Goal: Information Seeking & Learning: Learn about a topic

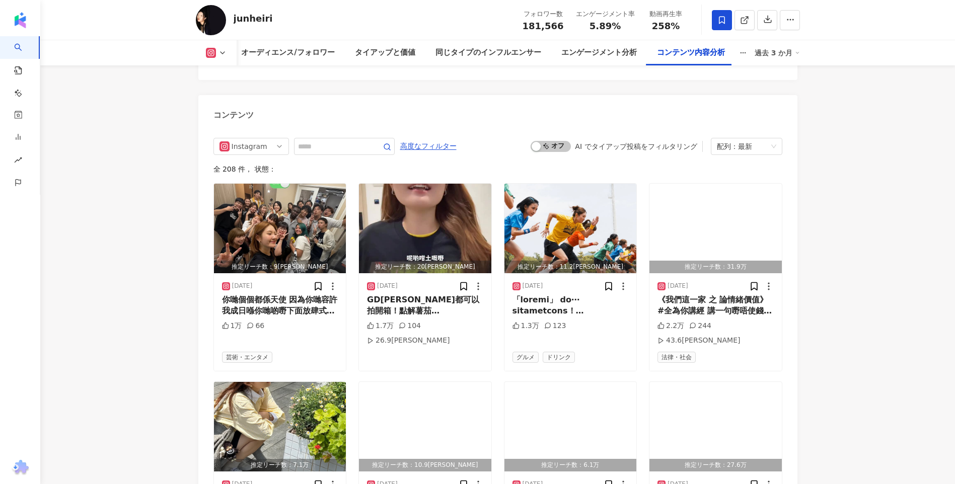
scroll to position [3122, 0]
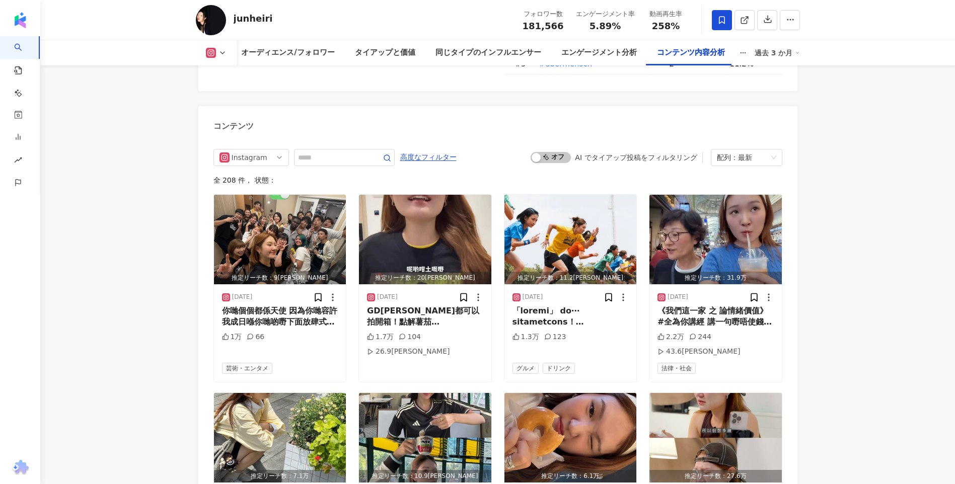
click at [427, 220] on img "button" at bounding box center [425, 240] width 132 height 90
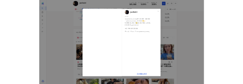
scroll to position [3074, 0]
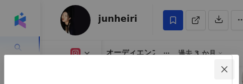
click at [228, 65] on icon "close" at bounding box center [225, 68] width 6 height 6
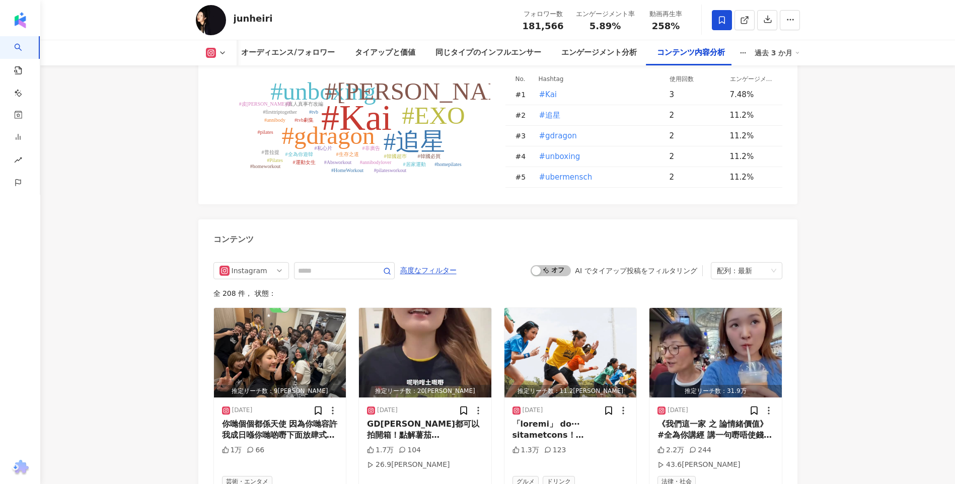
scroll to position [3210, 0]
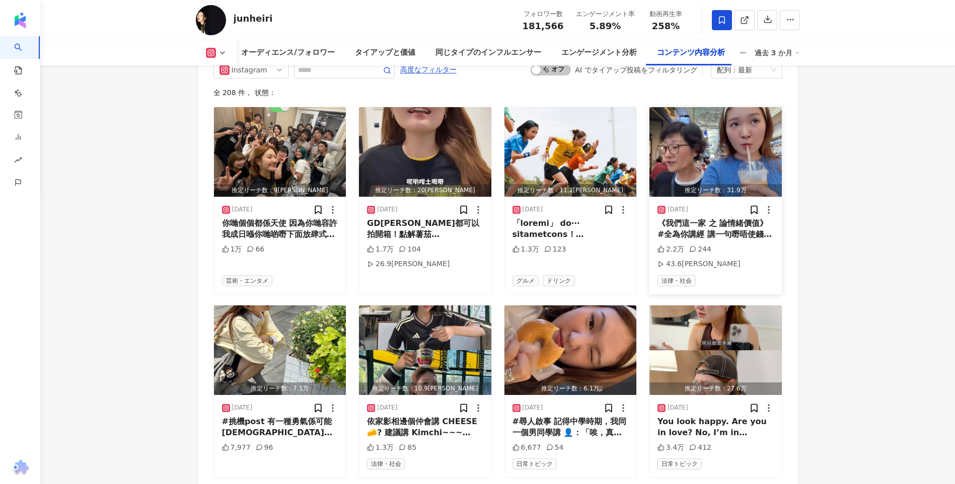
click at [632, 141] on img "button" at bounding box center [716, 152] width 132 height 90
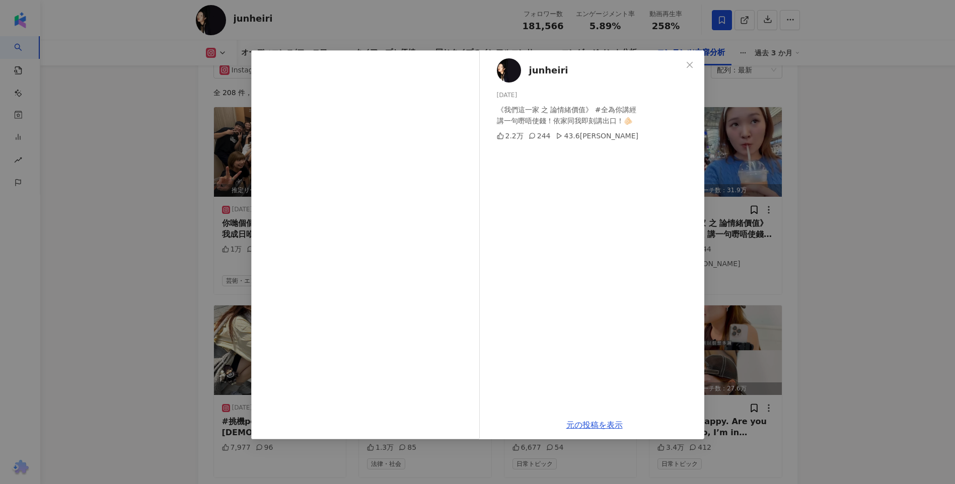
click at [632, 268] on div "junheiri 2025/08/28 《我們這一家 之 論情緒價值》 #全為你講經 講一句嘢唔使錢！依家同我即刻講出口！🫵🏻 2.2万 244 43.6万 …" at bounding box center [477, 242] width 955 height 484
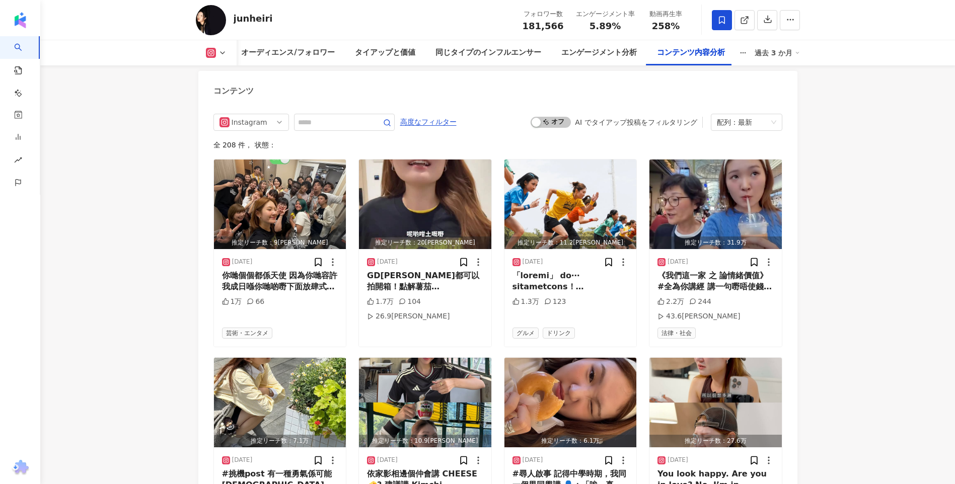
scroll to position [3109, 0]
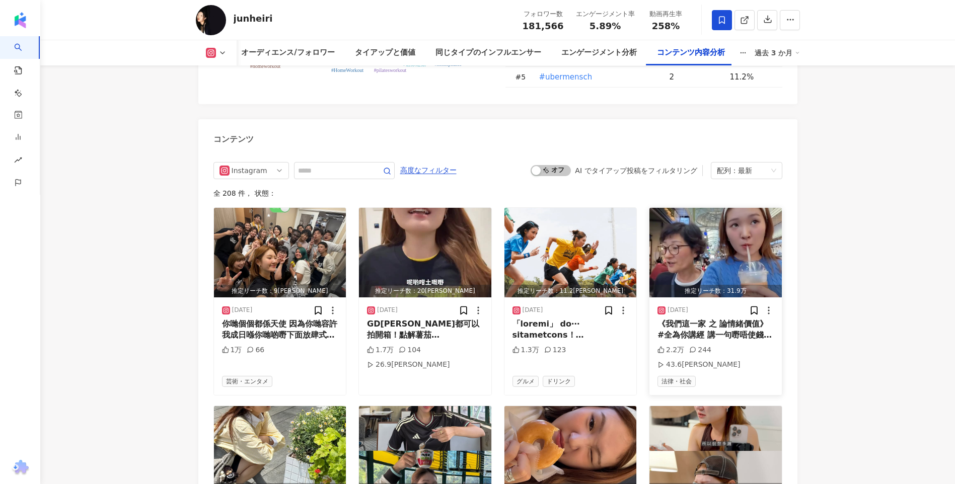
click at [632, 235] on img "button" at bounding box center [716, 253] width 132 height 90
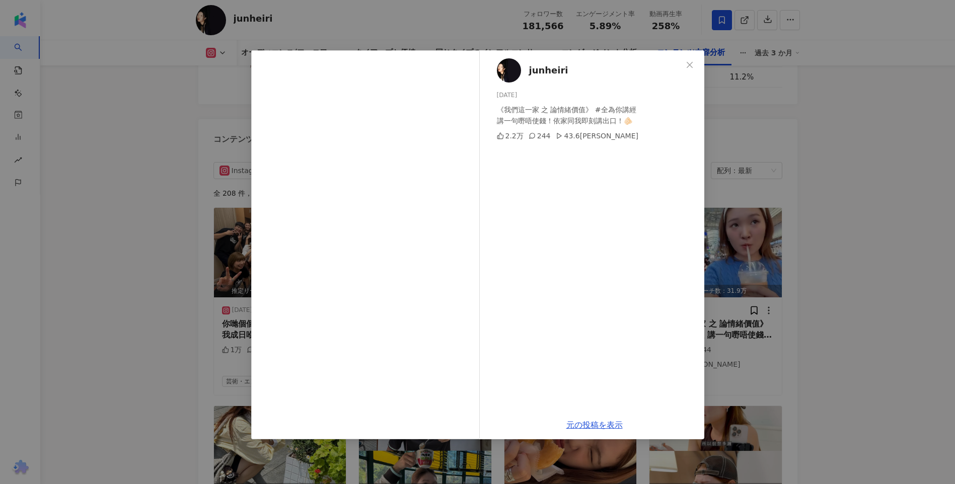
click at [632, 242] on div "junheiri 2025/08/28 《我們這一家 之 論情緒價值》 #全為你講經 講一句嘢唔使錢！依家同我即刻講出口！🫵🏻 2.2万 244 43.6万 …" at bounding box center [477, 242] width 955 height 484
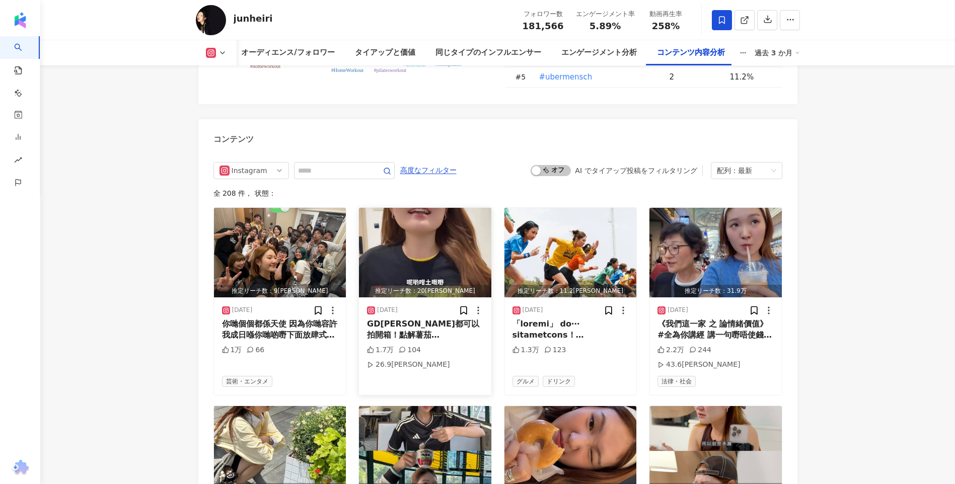
click at [420, 251] on img "button" at bounding box center [425, 253] width 132 height 90
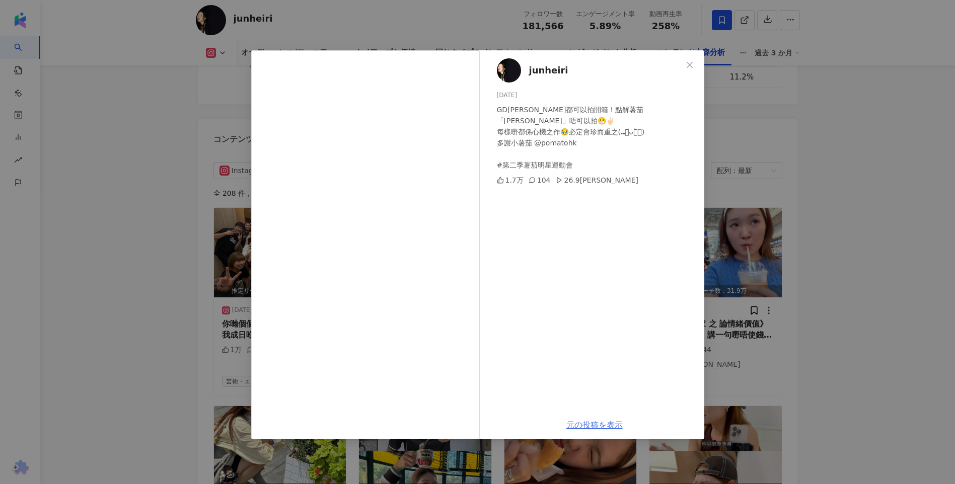
click at [581, 343] on link "元の投稿を表示" at bounding box center [594, 425] width 56 height 10
click at [632, 215] on div "junheiri 2025/09/02 GD周邊都可以拍開箱！點解薯茄「周邊」唔可以拍😬✌🏻 每樣嘢都係心機之作🥹必定會珍而重之(⑉･᷄ᴗ･᷅⑉) 多謝小薯茄…" at bounding box center [477, 242] width 955 height 484
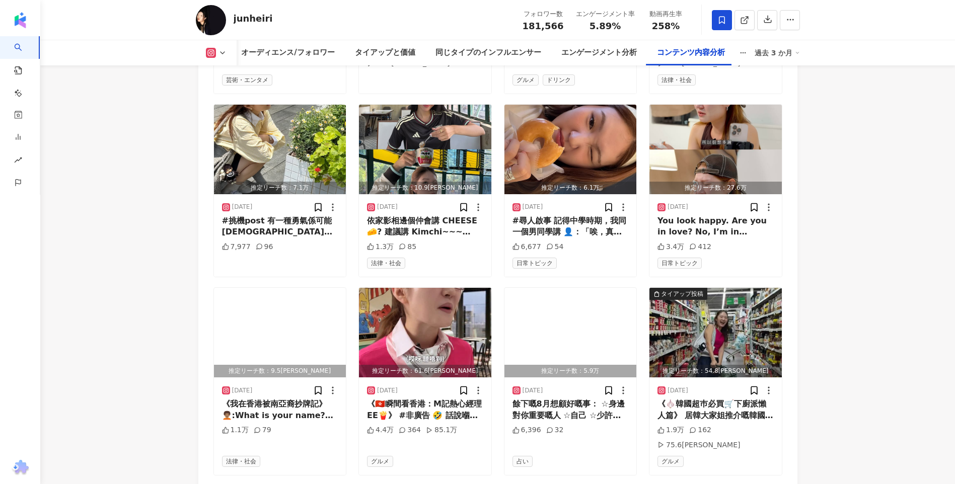
scroll to position [3411, 0]
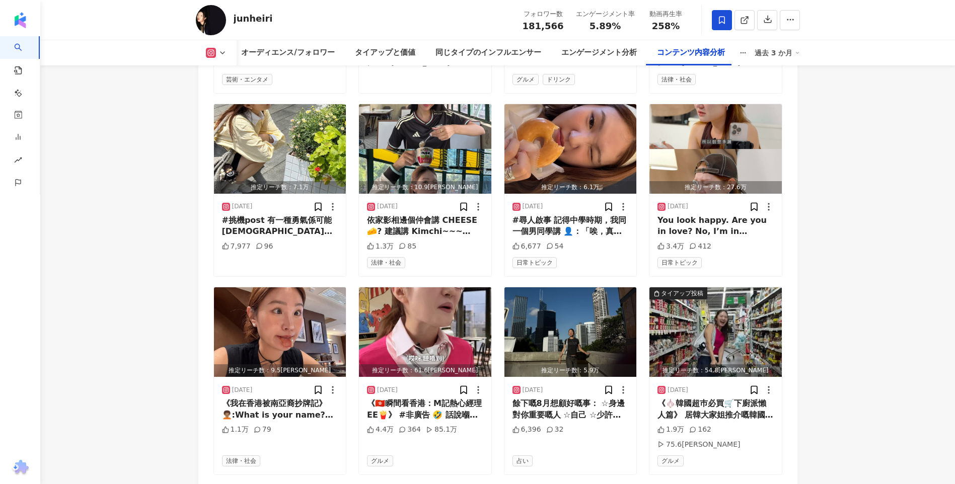
click at [449, 300] on img "button" at bounding box center [425, 333] width 132 height 90
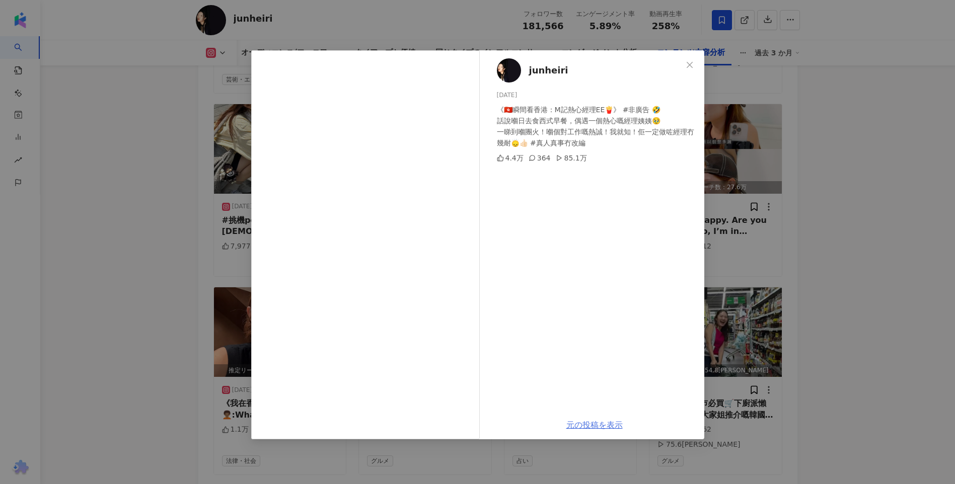
click at [598, 343] on link "元の投稿を表示" at bounding box center [594, 425] width 56 height 10
click at [115, 259] on div "junheiri 2025/08/17 《🇭🇰瞬間看香港：M記熱心經理EE🍟》 #非廣告 🤣 話說嗰日去食西式早餐，偶遇一個熱心嘅經理姨姨🥹 一睇到嗰團火！嗰…" at bounding box center [477, 242] width 955 height 484
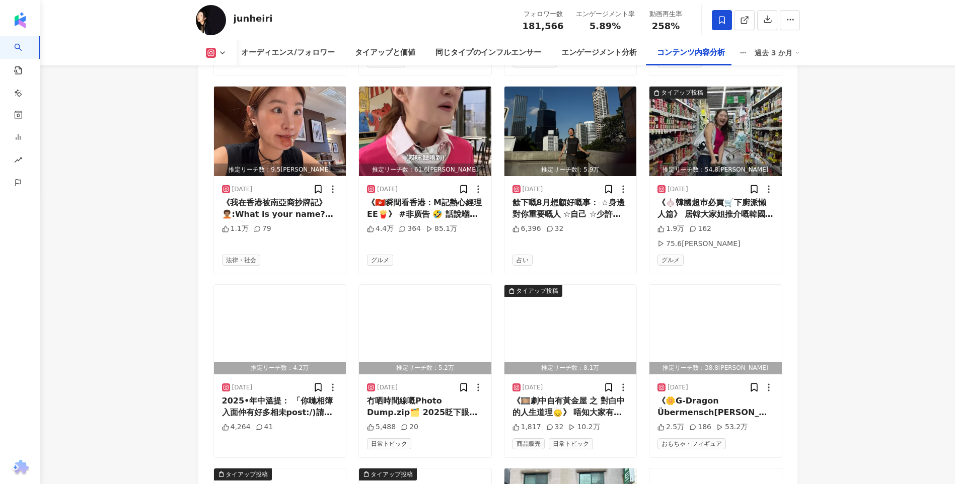
scroll to position [3612, 0]
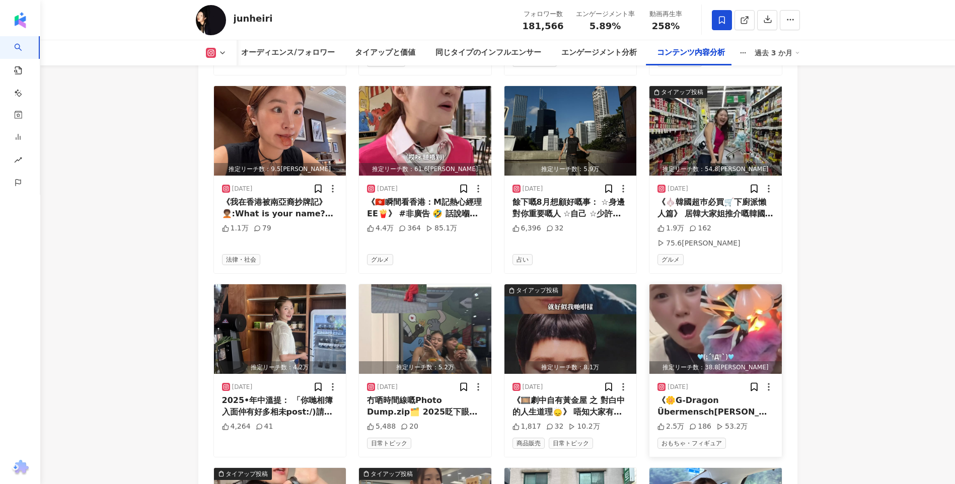
click at [632, 285] on img "button" at bounding box center [716, 330] width 132 height 90
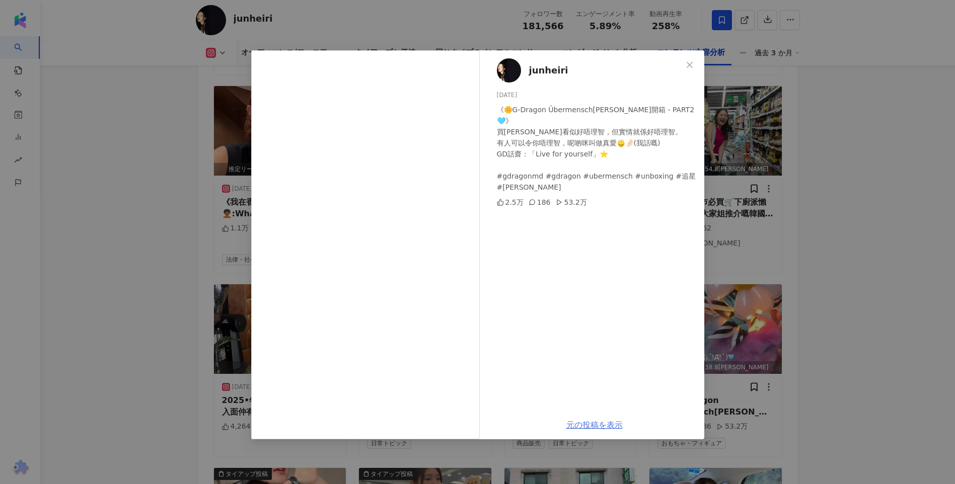
click at [587, 343] on link "元の投稿を表示" at bounding box center [594, 425] width 56 height 10
click at [632, 289] on div "junheiri 2025/08/11 《🌼G-Dragon Übermensch周邊開箱 - PART2🩵》 買周邊看似好唔理智，但實情就係好唔理智。 有人…" at bounding box center [477, 242] width 955 height 484
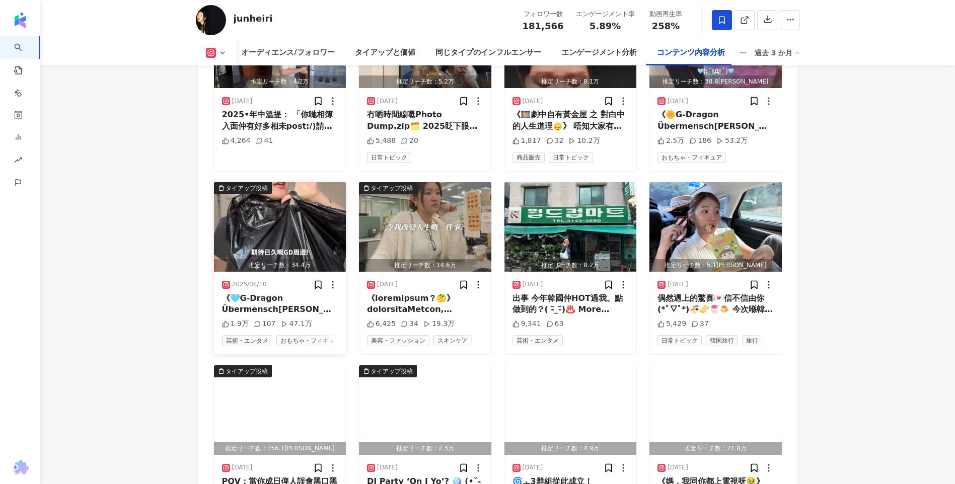
scroll to position [3965, 0]
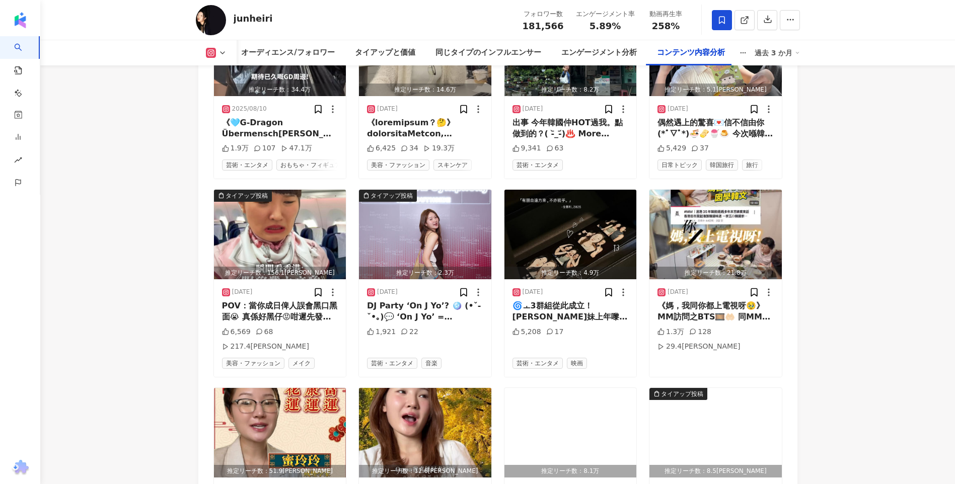
scroll to position [4116, 0]
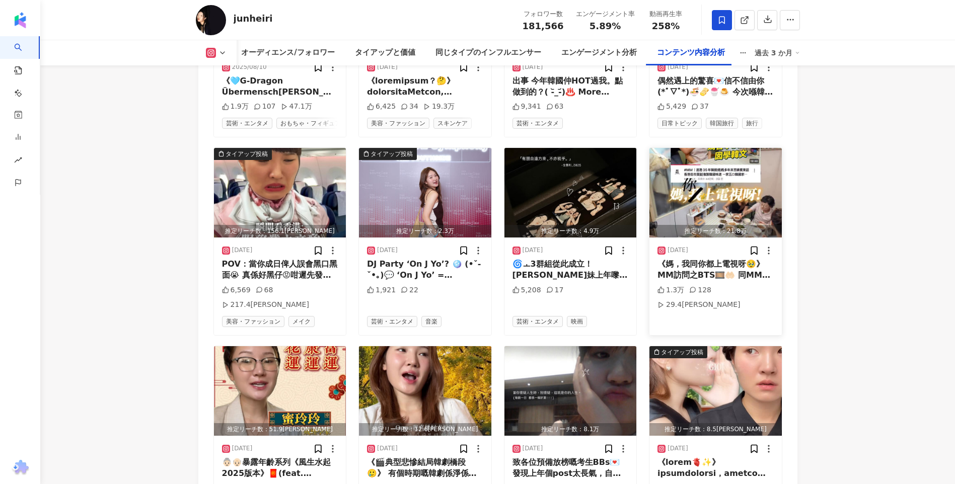
click at [632, 148] on img "button" at bounding box center [716, 193] width 132 height 90
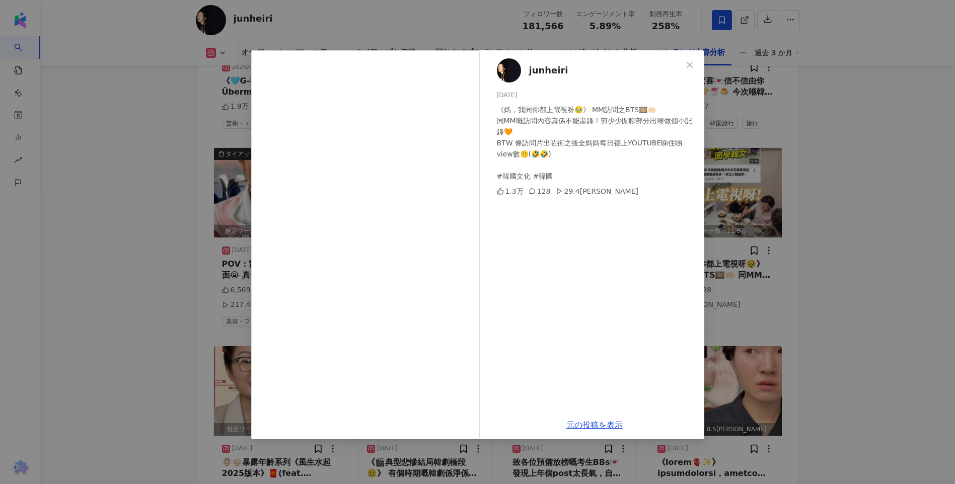
click at [632, 266] on div "junheiri 2025/07/23 《媽，我同你都上電視呀🥹》 MM訪問之BTS🎞️🤲🏻 同MM嘅訪問內容真係不能盡錄！剪少少閒聊部分出嚟做個小記錄🧡 B…" at bounding box center [477, 242] width 955 height 484
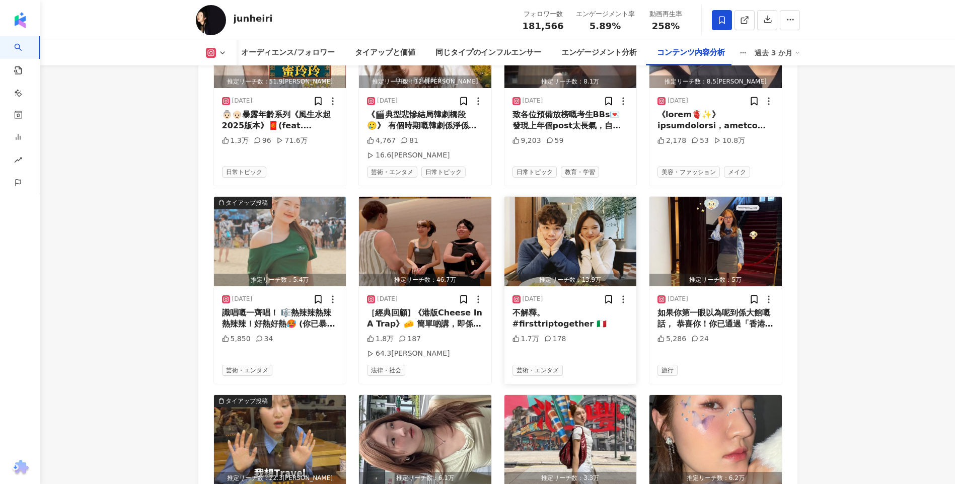
scroll to position [4469, 0]
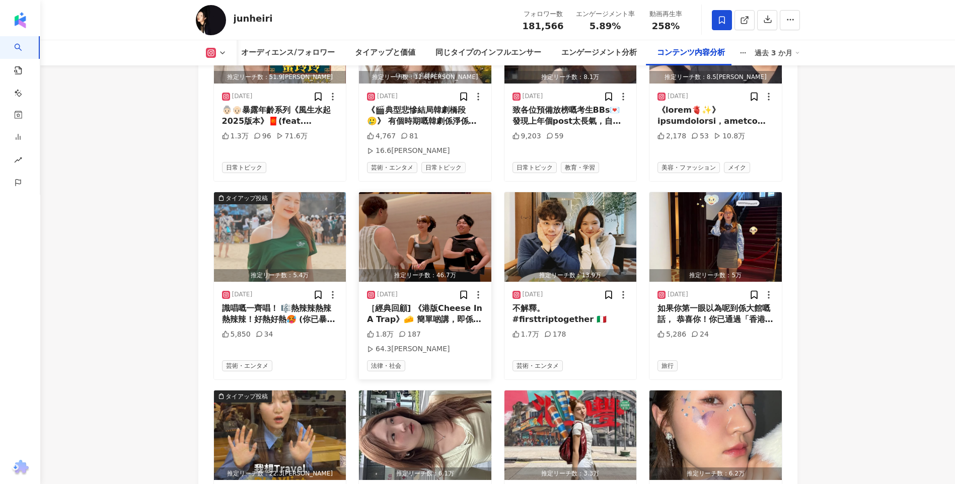
click at [420, 192] on img "button" at bounding box center [425, 237] width 132 height 90
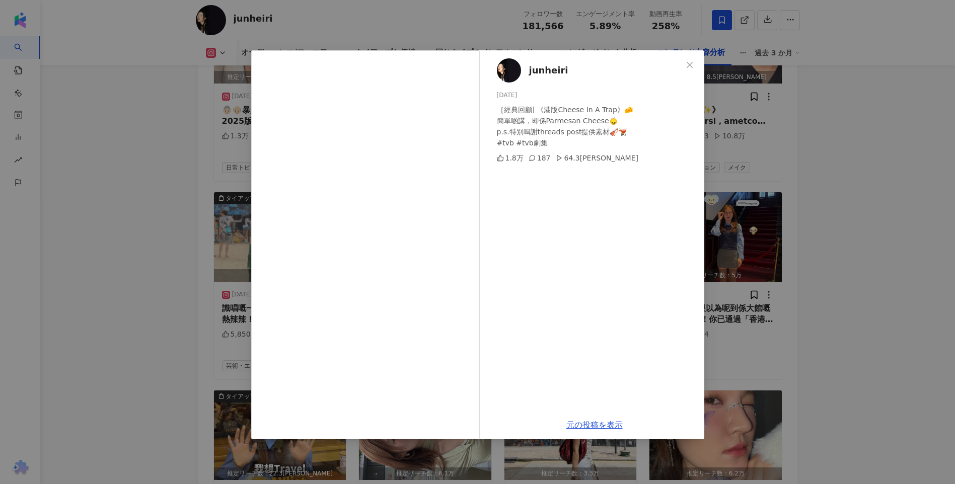
click at [632, 281] on div "junheiri 2025/07/12 ［經典回顧] 《港版Cheese In A Trap》🧀 簡單啲講，即係Parmesan Cheese🙂‍↕️ p.s…" at bounding box center [477, 242] width 955 height 484
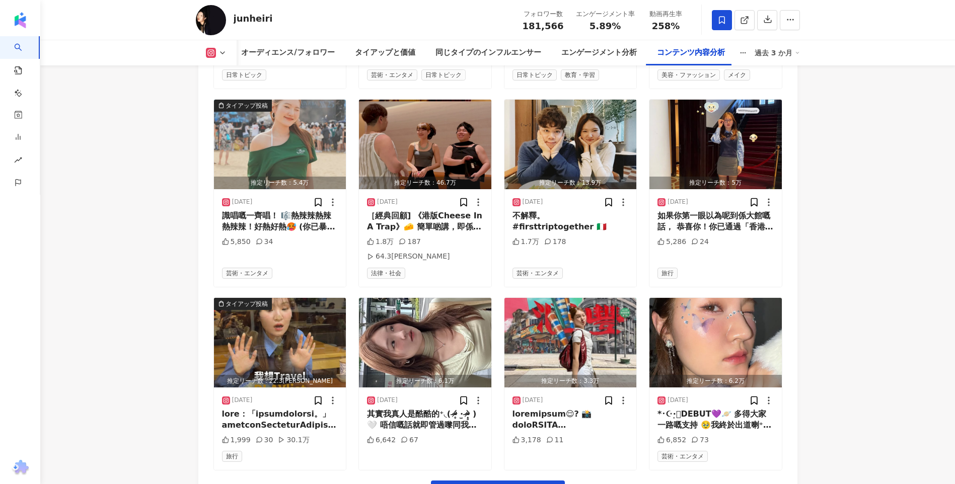
scroll to position [4569, 0]
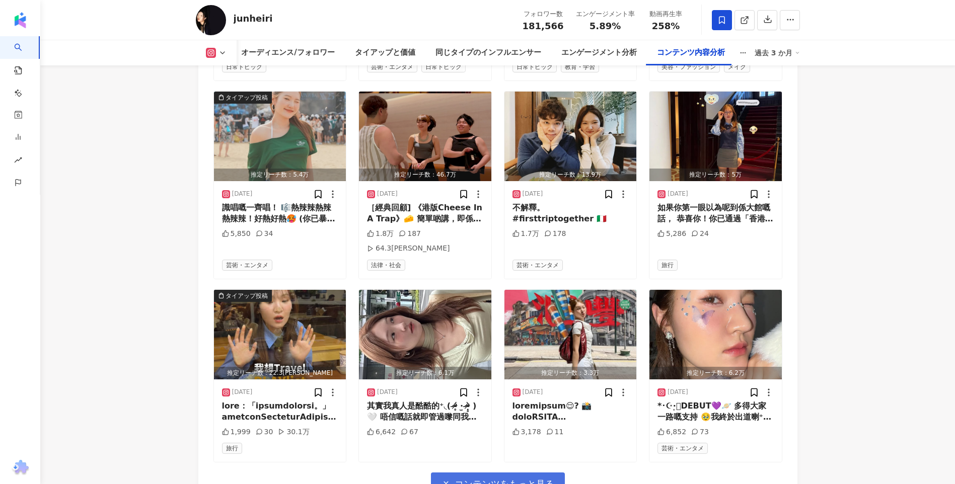
click at [526, 343] on span "コンテンツをもっと見る" at bounding box center [505, 484] width 100 height 11
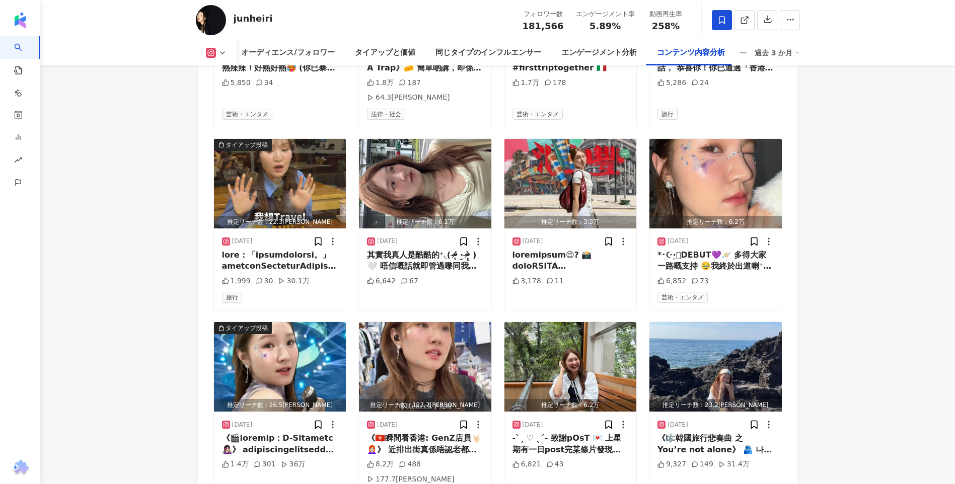
scroll to position [4670, 0]
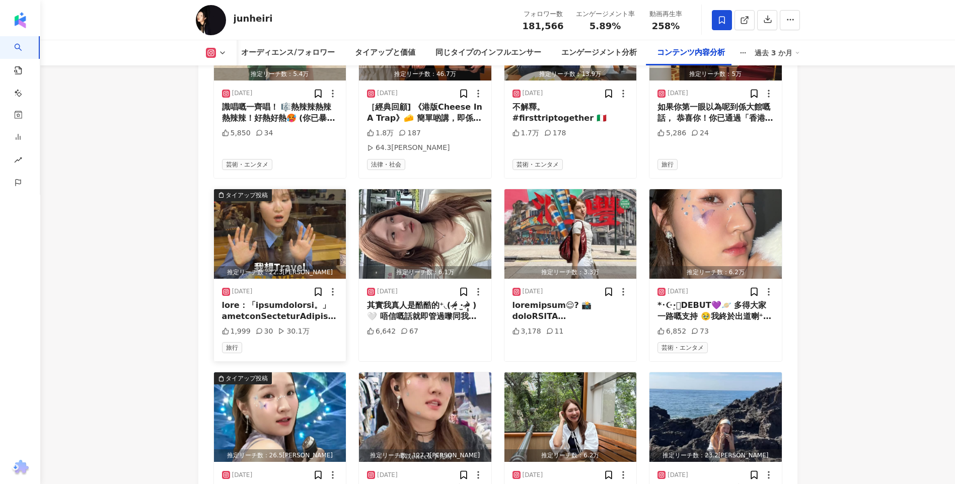
click at [294, 189] on img "button" at bounding box center [280, 234] width 132 height 90
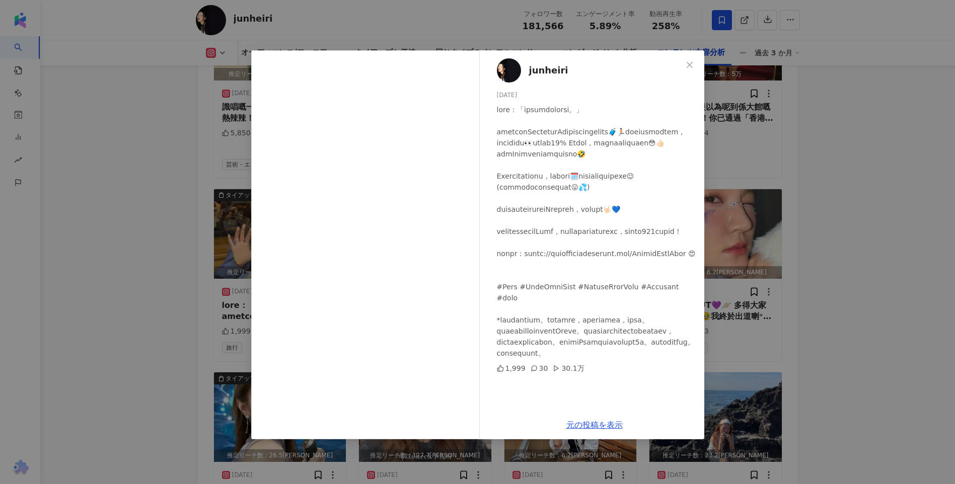
click at [896, 281] on div "junheiri 2025/07/07 1,999 30 30.1万 元の投稿を表示" at bounding box center [477, 242] width 955 height 484
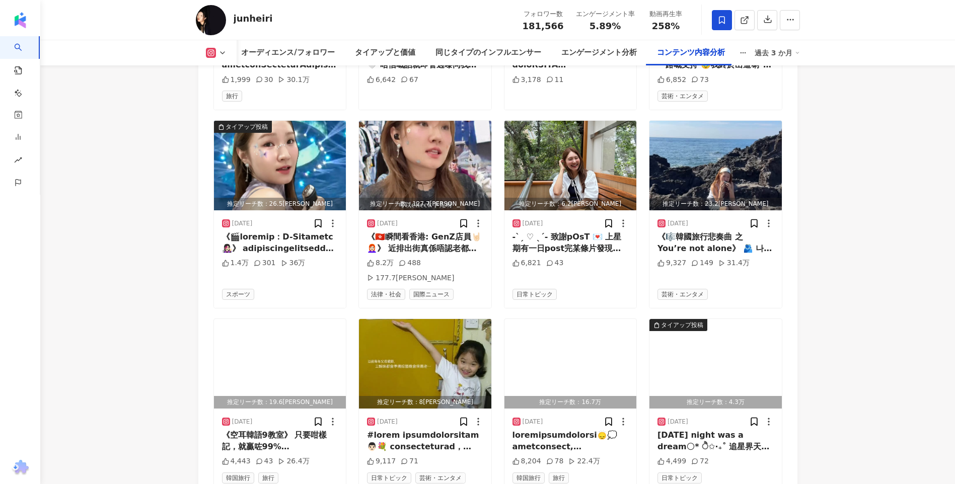
scroll to position [5171, 0]
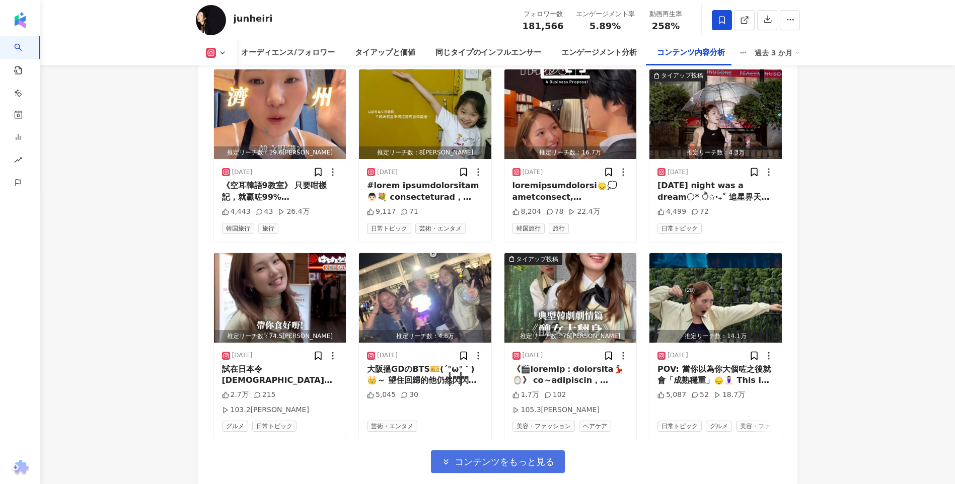
click at [440, 451] on button "コンテンツをもっと見る" at bounding box center [498, 462] width 134 height 23
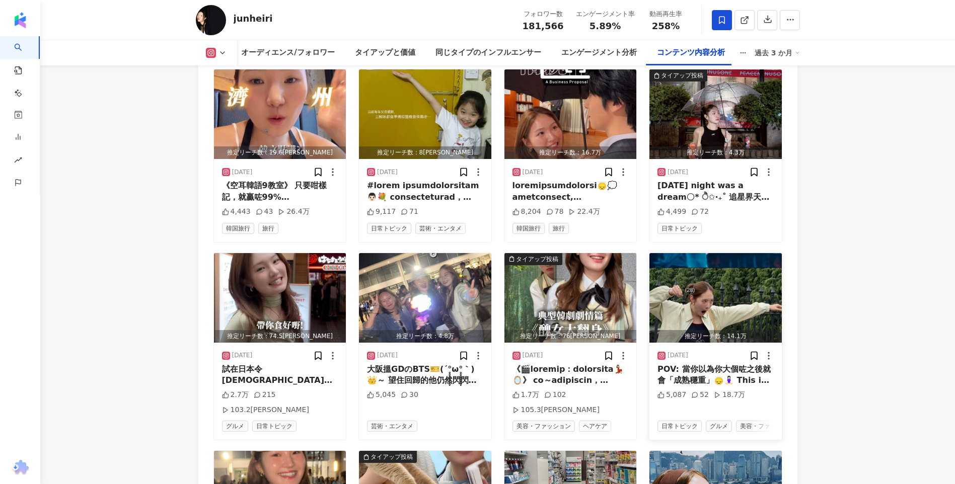
click at [758, 253] on img "button" at bounding box center [716, 298] width 132 height 90
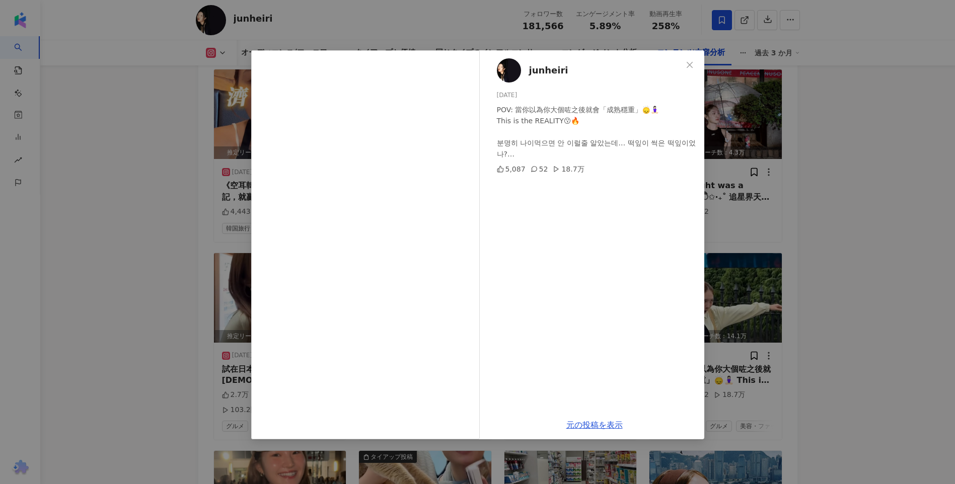
click at [125, 76] on div "junheiri 2025/06/05 POV: 當你以為你大個咗之後就會「成熟穩重」🙂‍↕️🧘🏻‍♀️ This is the REALITY😗🔥 분명히 …" at bounding box center [477, 242] width 955 height 484
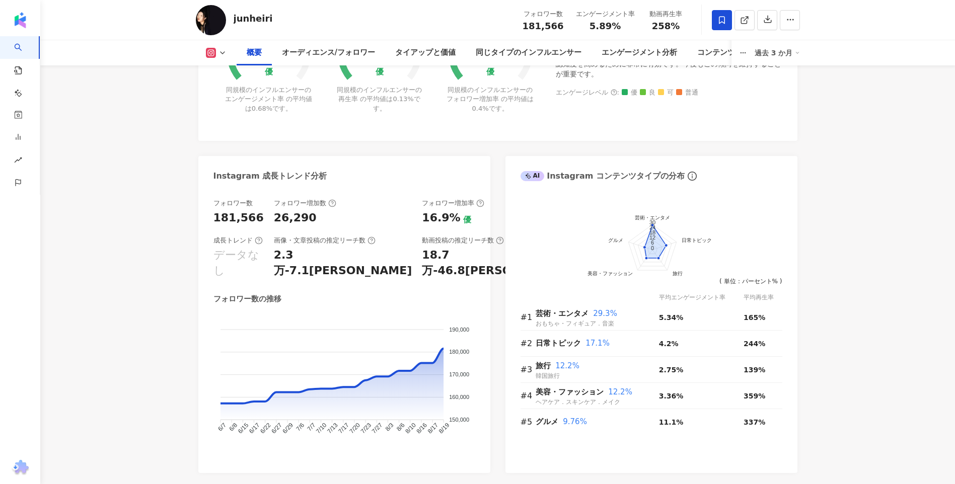
scroll to position [0, 0]
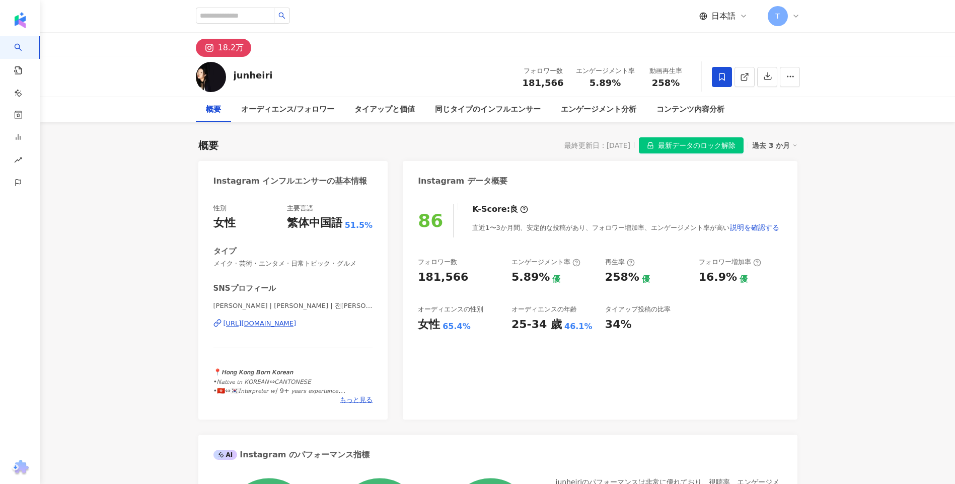
drag, startPoint x: 71, startPoint y: 135, endPoint x: 72, endPoint y: 70, distance: 65.5
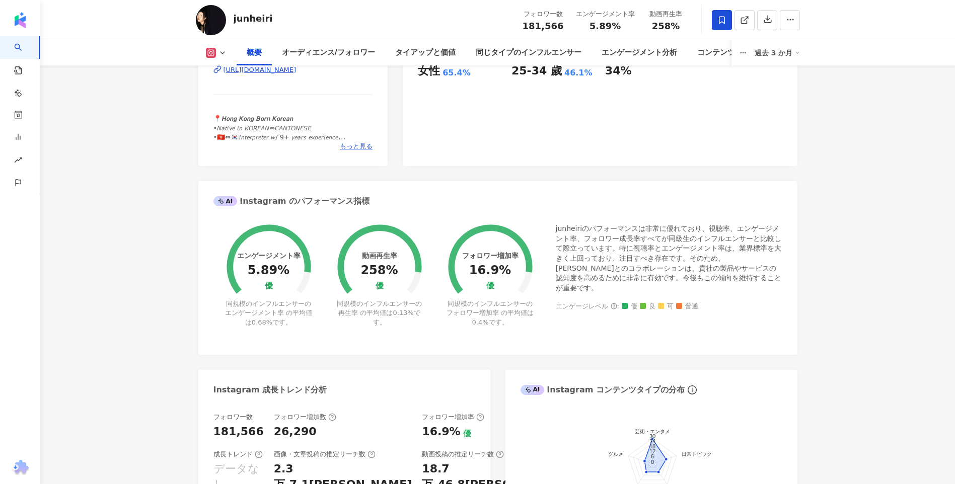
scroll to position [252, 0]
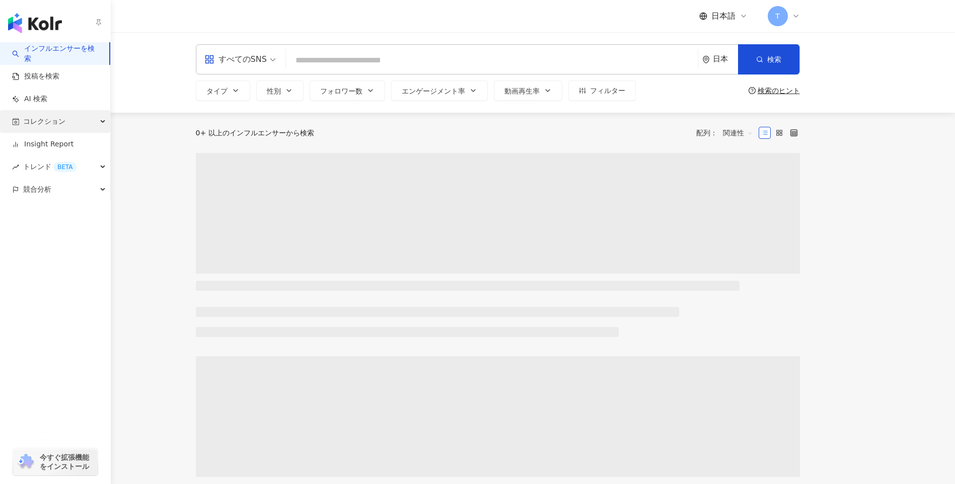
click at [26, 127] on span "コレクション" at bounding box center [44, 121] width 42 height 23
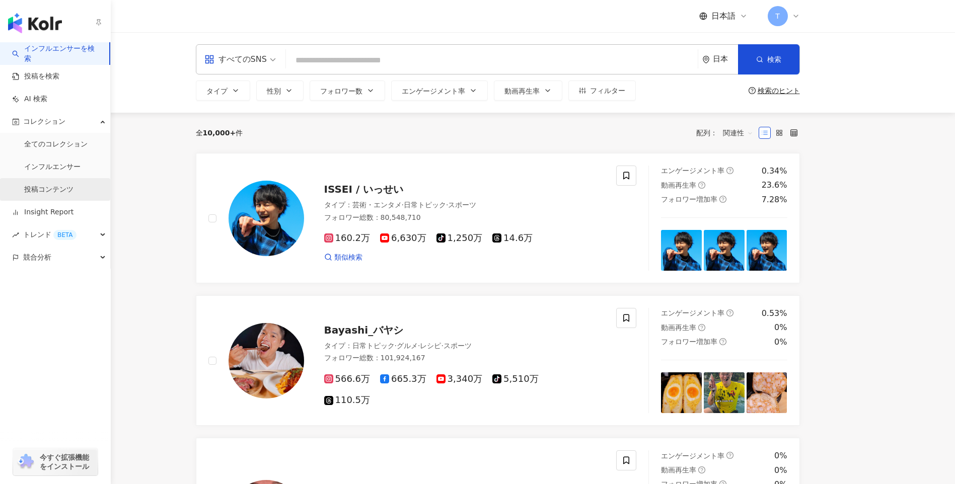
click at [58, 185] on link "投稿コンテンツ" at bounding box center [48, 190] width 49 height 10
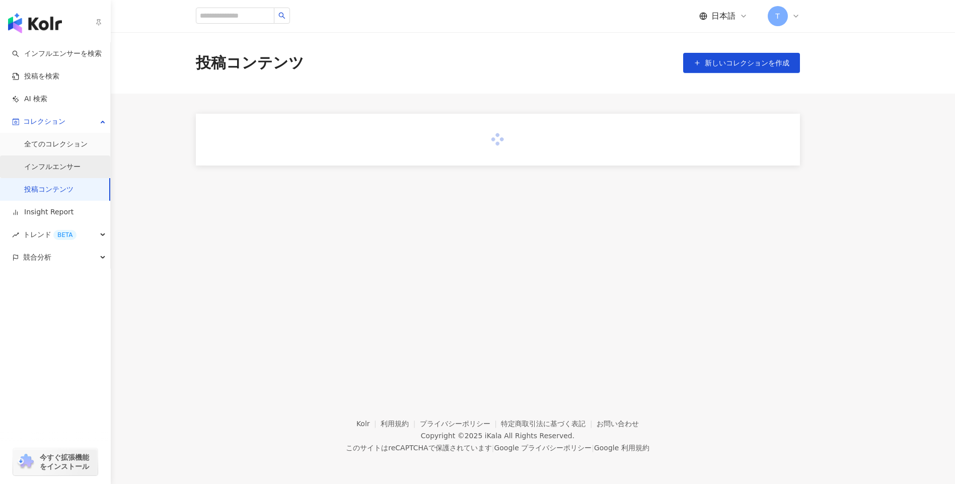
click at [59, 168] on link "インフルエンサー" at bounding box center [52, 167] width 56 height 10
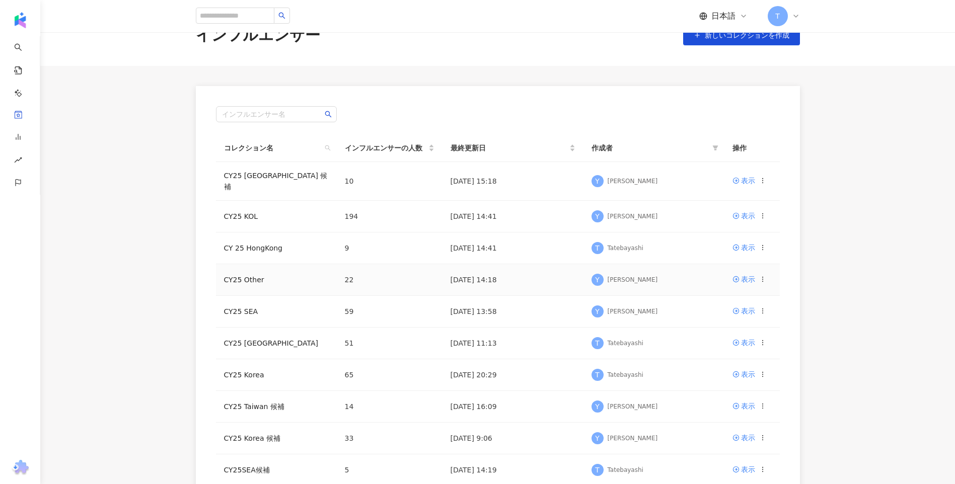
scroll to position [50, 0]
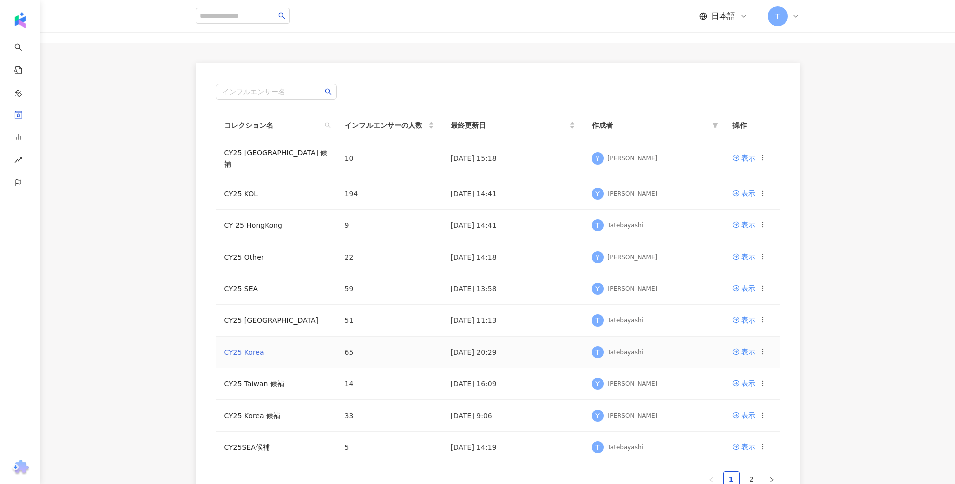
click at [252, 349] on link "CY25 Korea" at bounding box center [244, 352] width 40 height 8
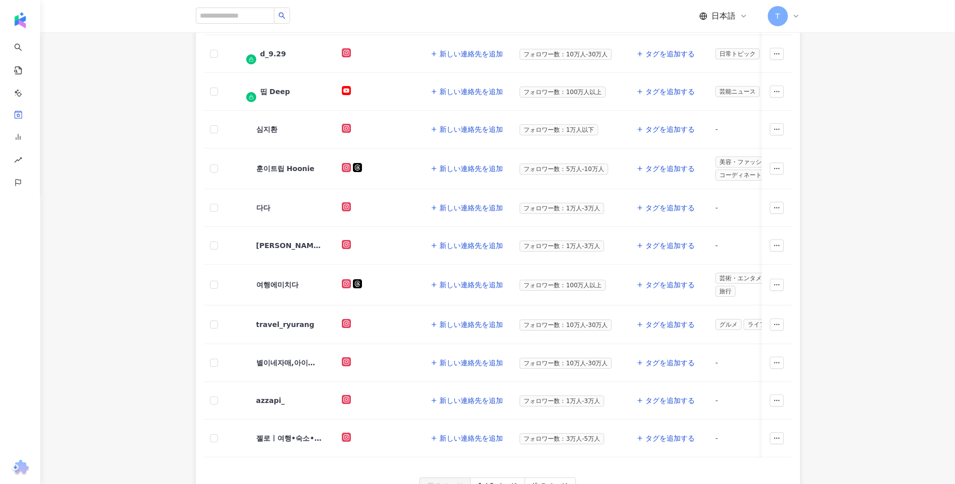
scroll to position [302, 0]
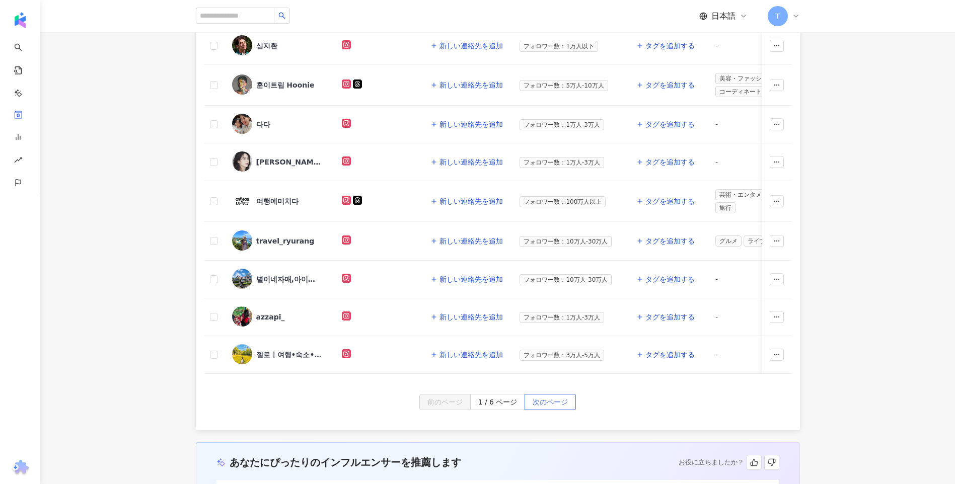
click at [539, 405] on span "次のページ" at bounding box center [550, 403] width 35 height 16
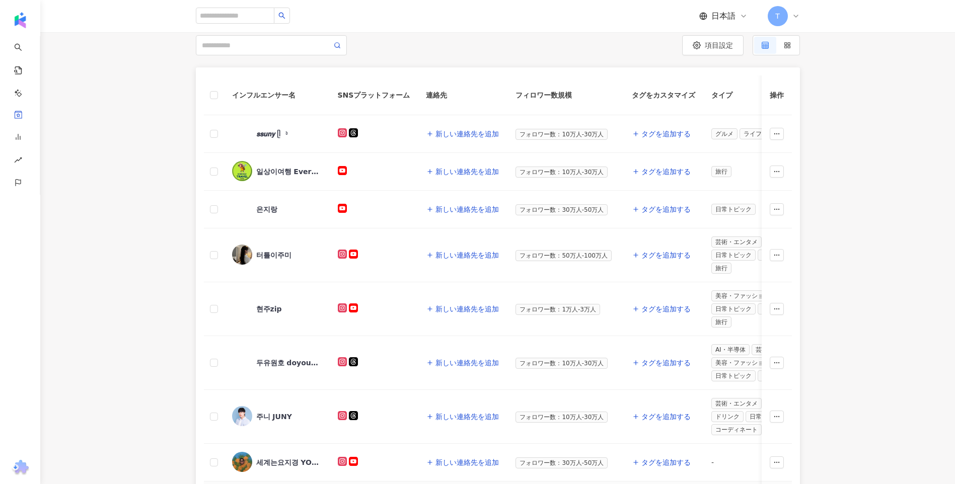
scroll to position [0, 0]
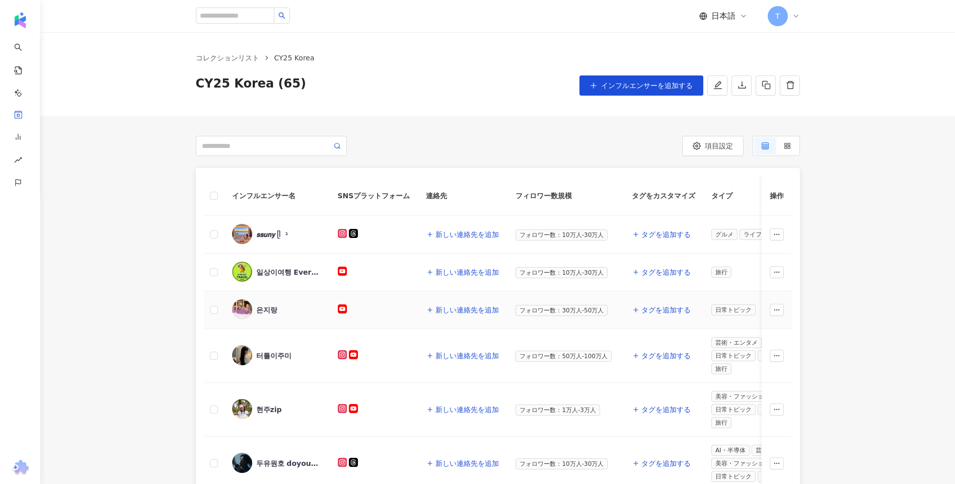
click at [269, 312] on div "은지랑" at bounding box center [266, 310] width 21 height 10
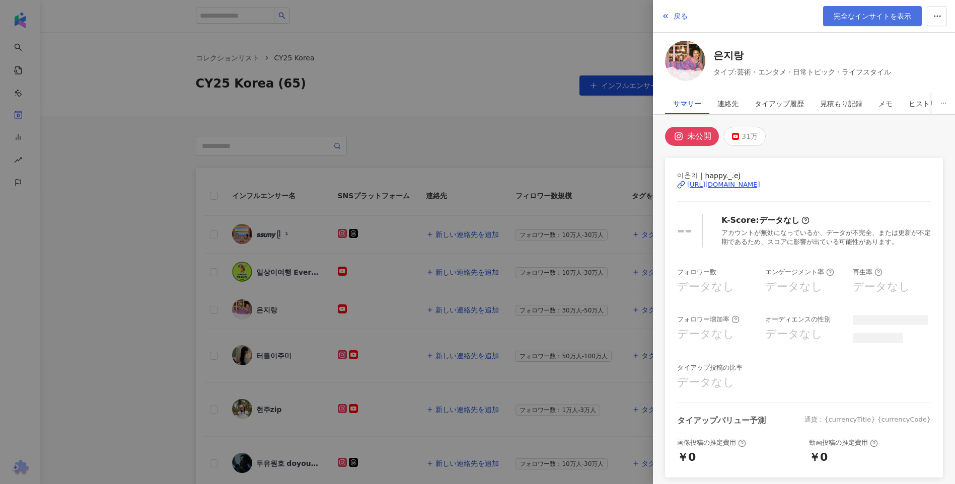
click at [871, 18] on span "完全なインサイトを表示" at bounding box center [873, 16] width 78 height 8
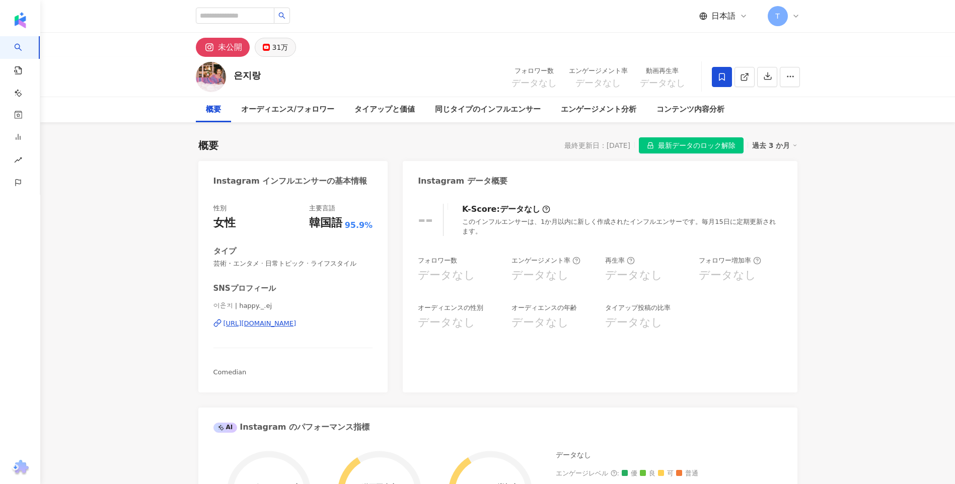
click at [282, 39] on button "31万" at bounding box center [276, 47] width 42 height 19
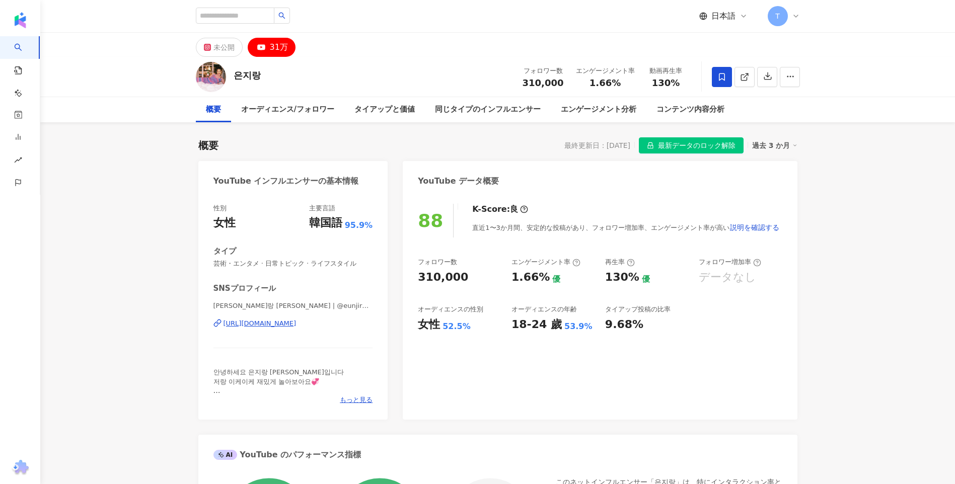
drag, startPoint x: 817, startPoint y: 280, endPoint x: 809, endPoint y: 19, distance: 261.0
click at [297, 321] on div "https://www.youtube.com/channel/UCR6KxFzwY0D8-lhcUns-Y5w" at bounding box center [260, 323] width 73 height 9
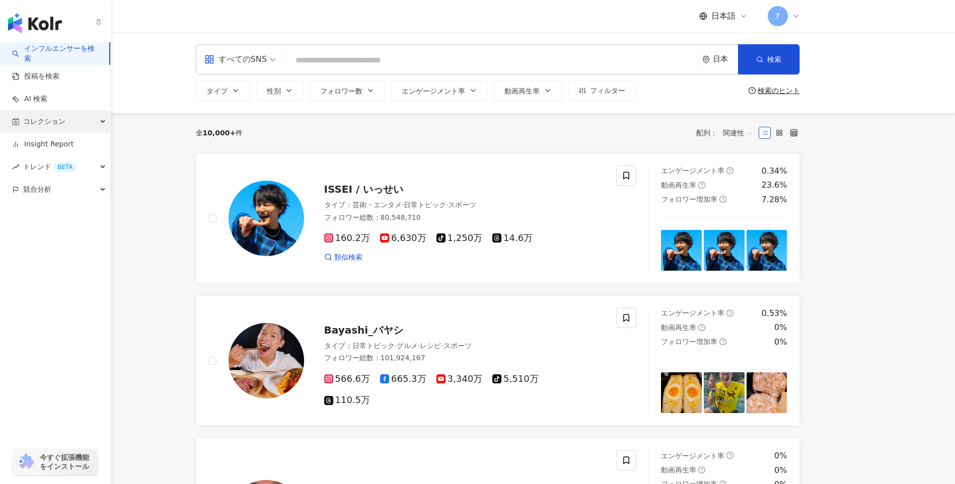
click at [32, 119] on span "コレクション" at bounding box center [44, 121] width 42 height 23
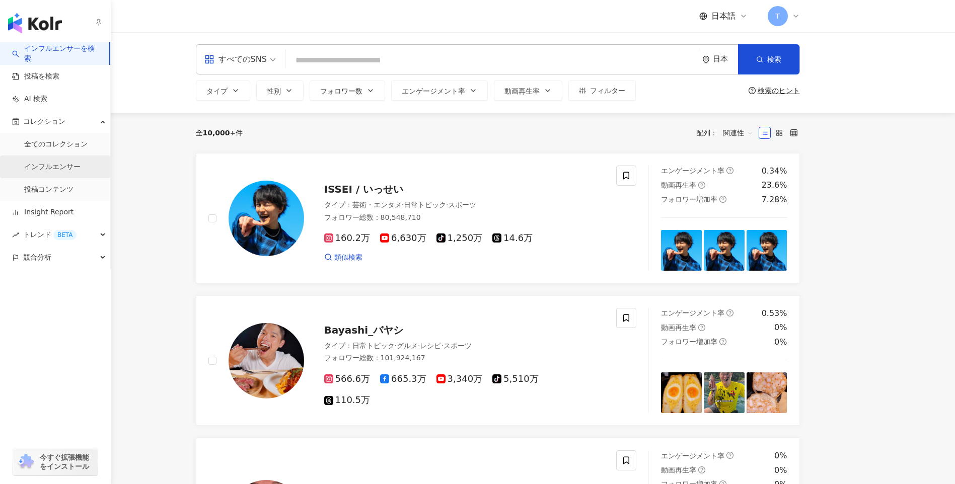
click at [53, 172] on link "インフルエンサー" at bounding box center [52, 167] width 56 height 10
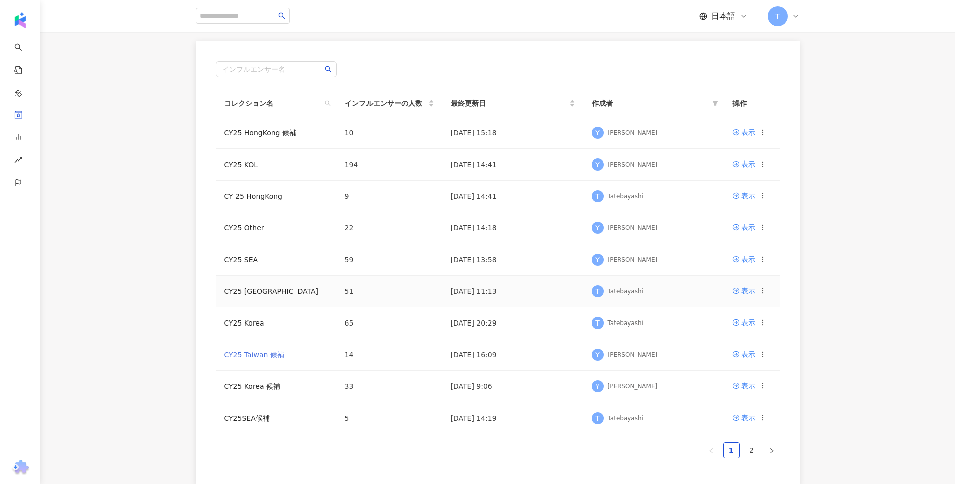
scroll to position [101, 0]
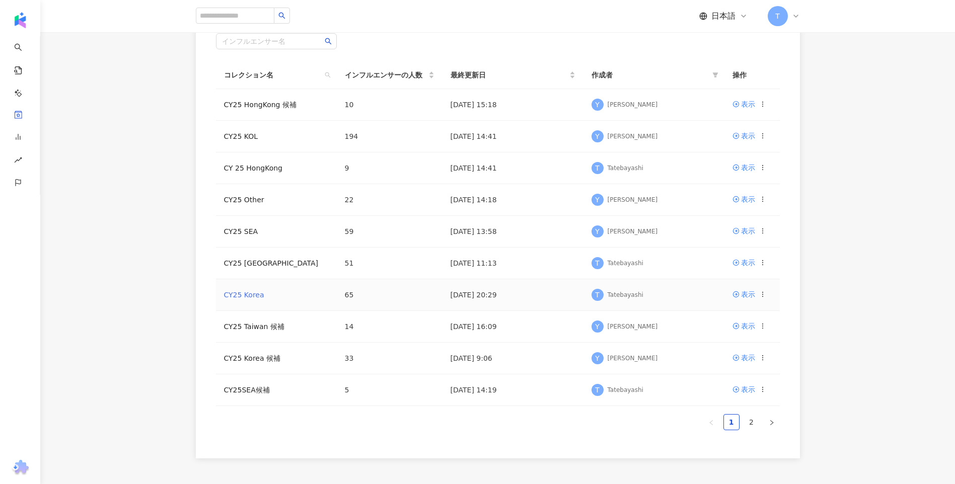
click at [249, 299] on link "CY25 Korea" at bounding box center [244, 295] width 40 height 8
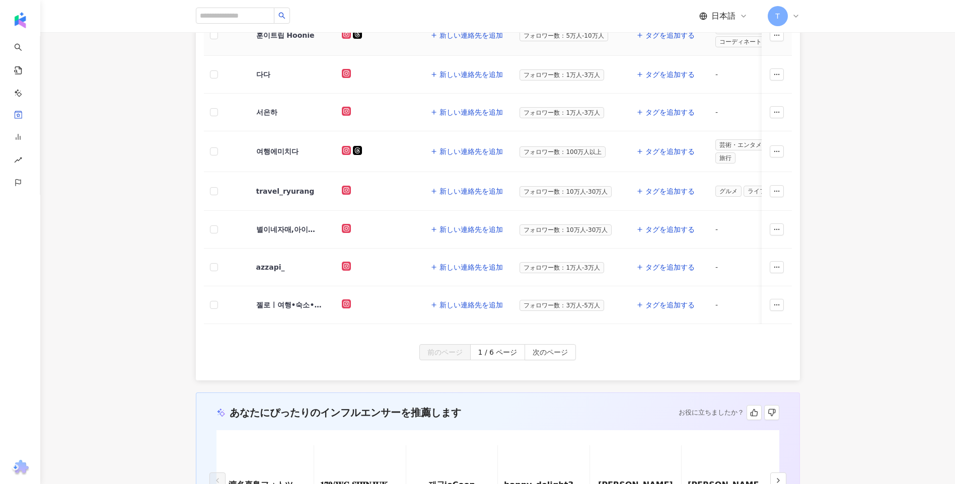
scroll to position [352, 0]
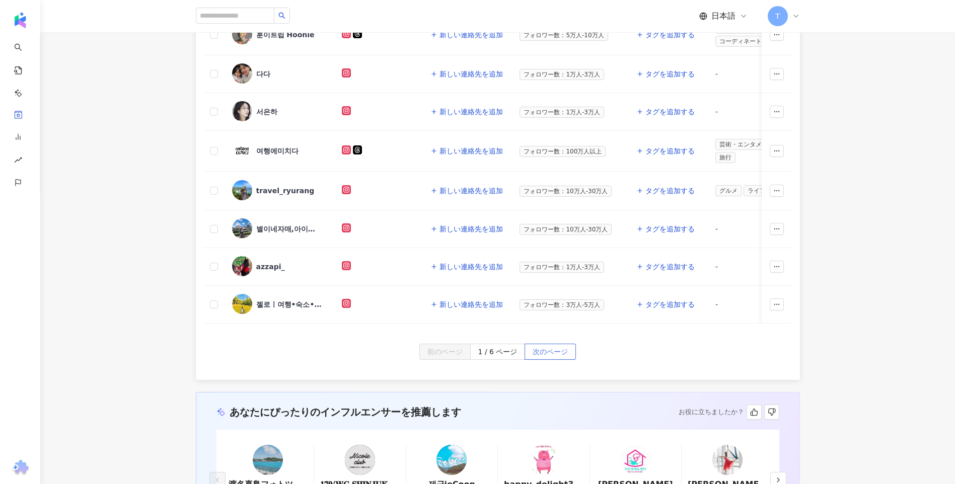
click at [551, 357] on span "次のページ" at bounding box center [550, 352] width 35 height 16
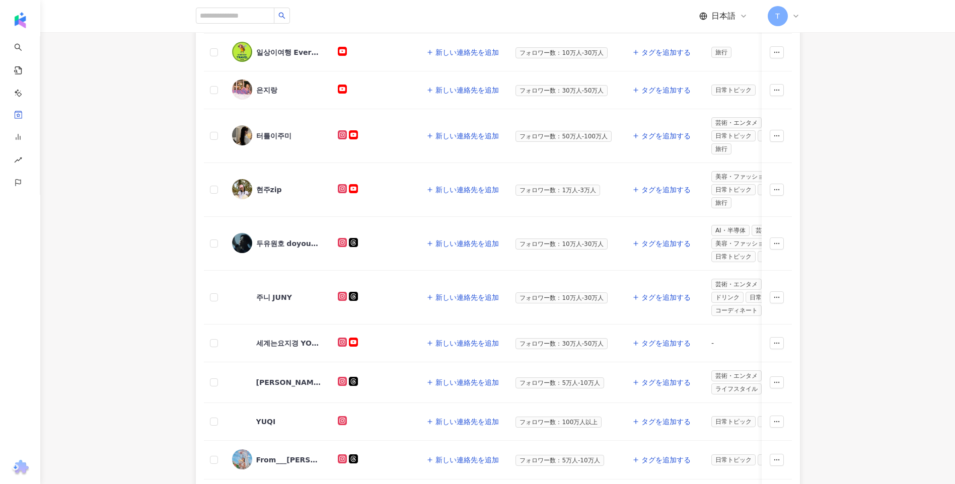
scroll to position [302, 0]
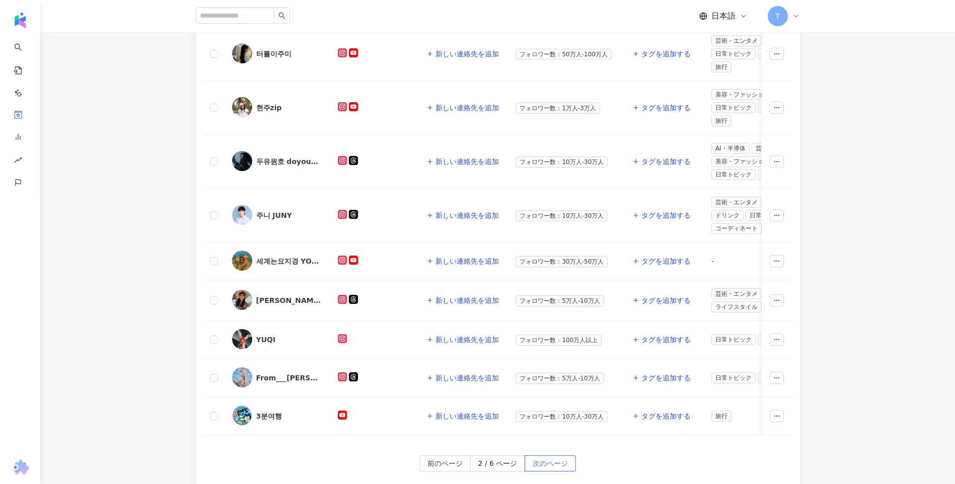
click at [537, 471] on span "次のページ" at bounding box center [550, 464] width 35 height 16
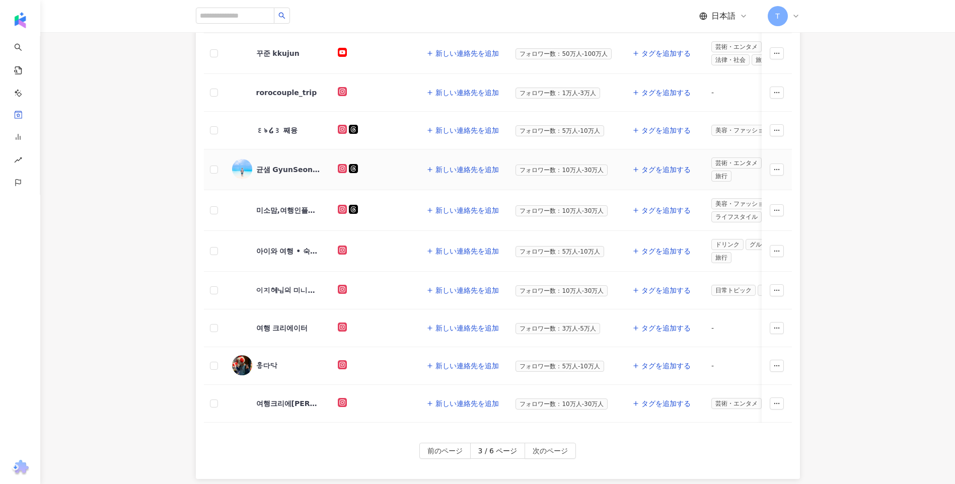
scroll to position [352, 0]
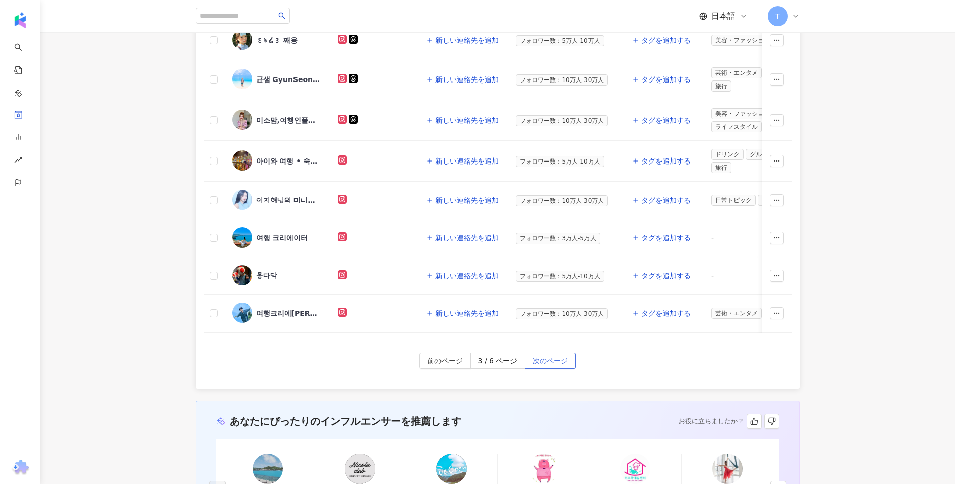
click at [557, 370] on span "次のページ" at bounding box center [550, 361] width 35 height 16
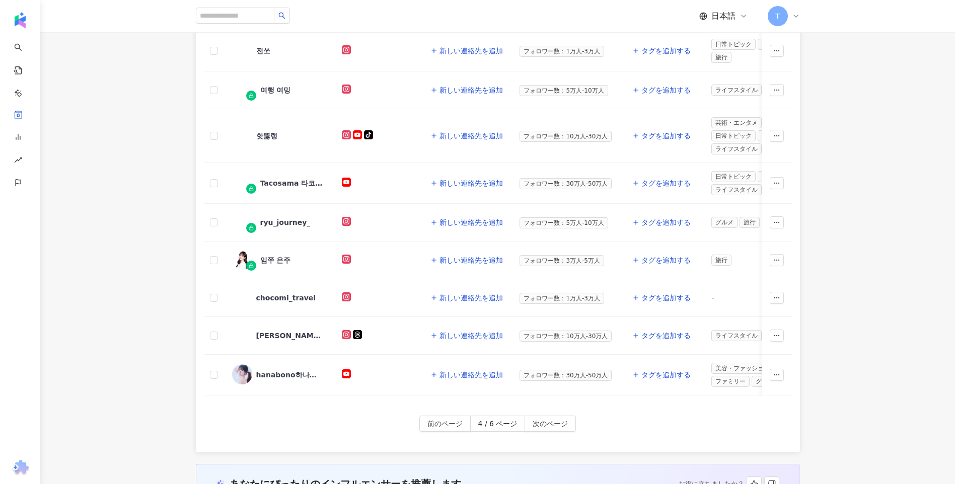
scroll to position [302, 0]
click at [543, 432] on span "次のページ" at bounding box center [550, 424] width 35 height 16
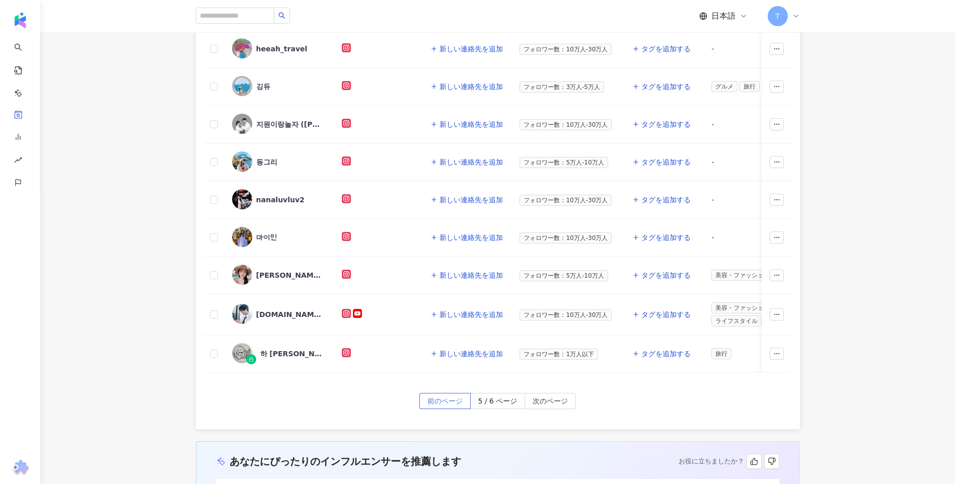
click at [462, 403] on span "前のページ" at bounding box center [445, 402] width 35 height 16
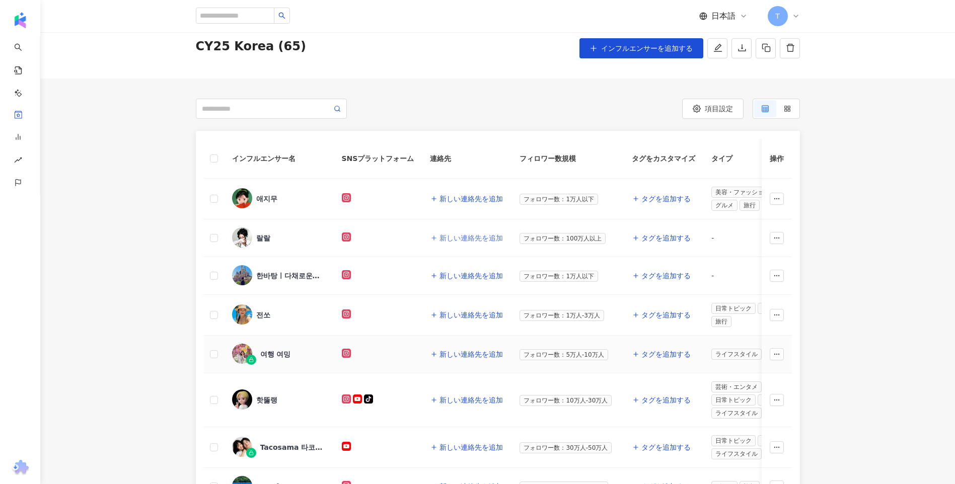
scroll to position [0, 0]
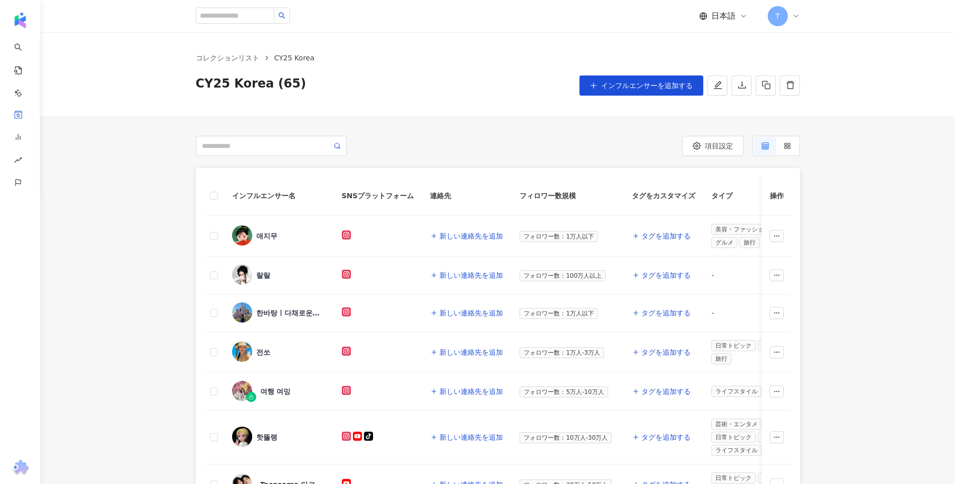
click at [243, 139] on span at bounding box center [271, 146] width 151 height 20
type input "*"
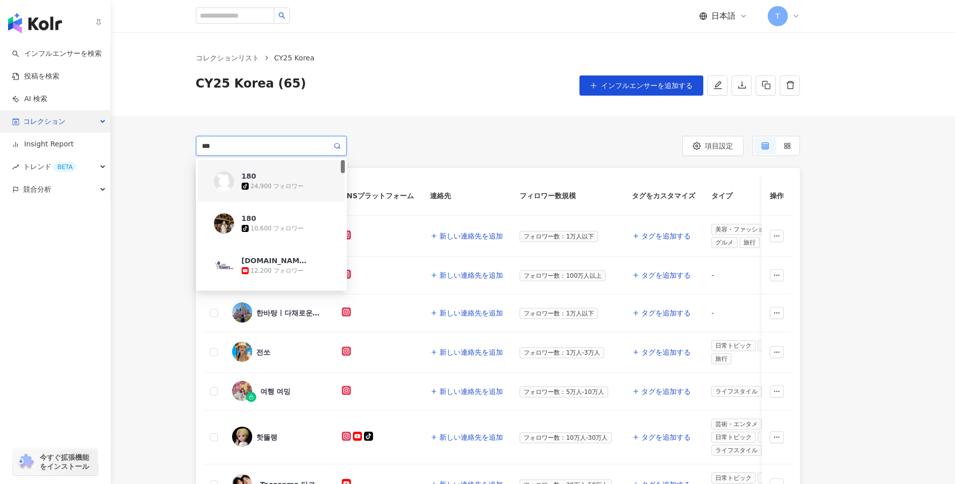
type input "***"
click at [23, 123] on div "コレクション" at bounding box center [55, 121] width 110 height 23
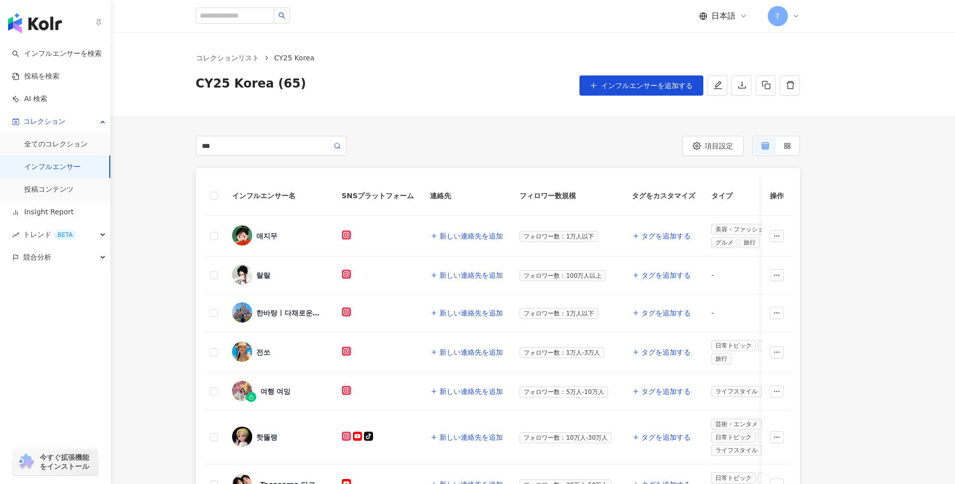
click at [37, 167] on link "インフルエンサー" at bounding box center [52, 167] width 56 height 10
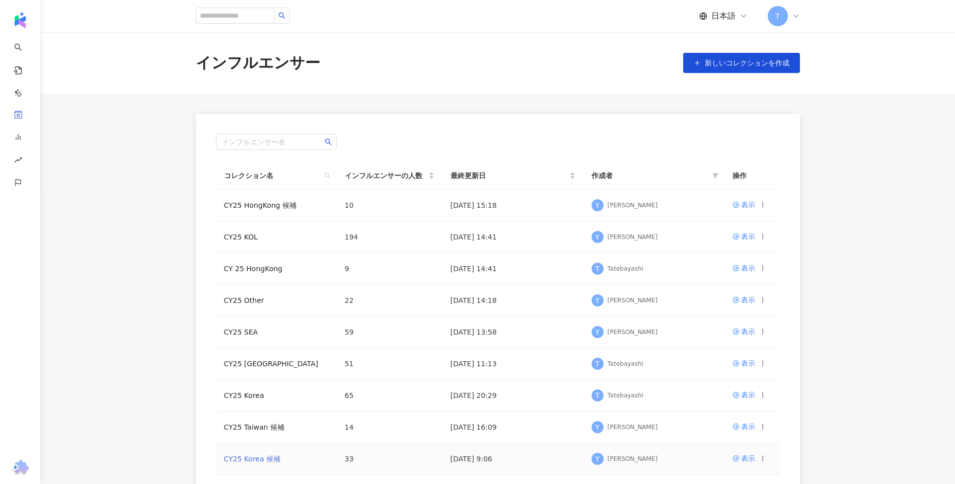
click at [264, 457] on link "CY25 Korea 候補" at bounding box center [252, 459] width 57 height 8
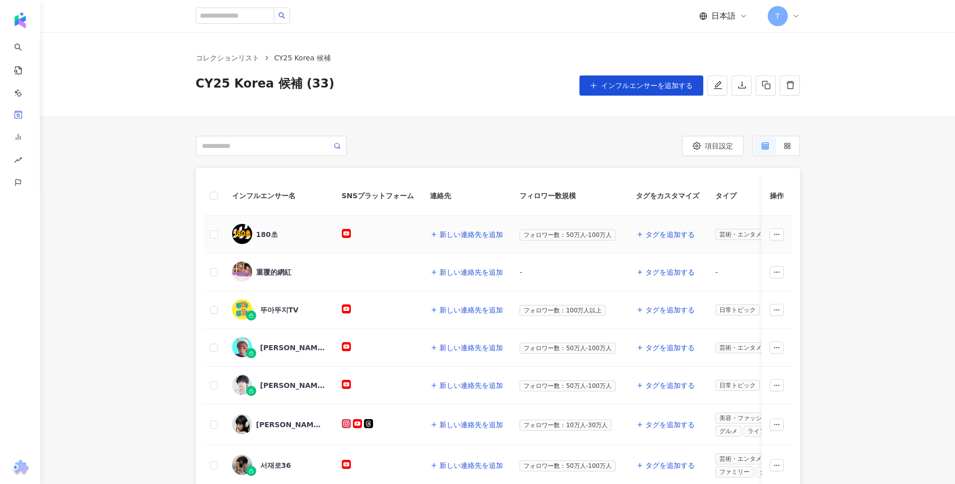
click at [278, 231] on span "180초" at bounding box center [288, 235] width 65 height 10
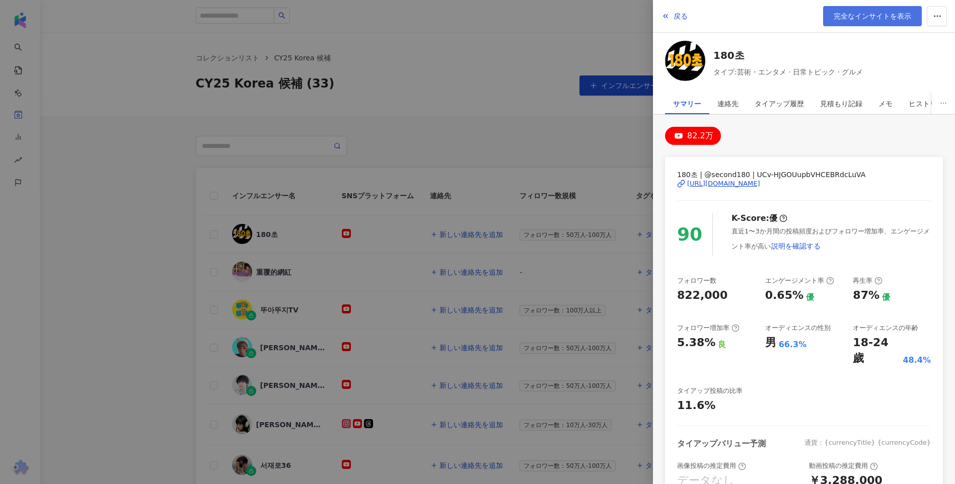
click at [892, 20] on span "完全なインサイトを表示" at bounding box center [873, 16] width 78 height 8
click at [421, 147] on div at bounding box center [477, 242] width 955 height 484
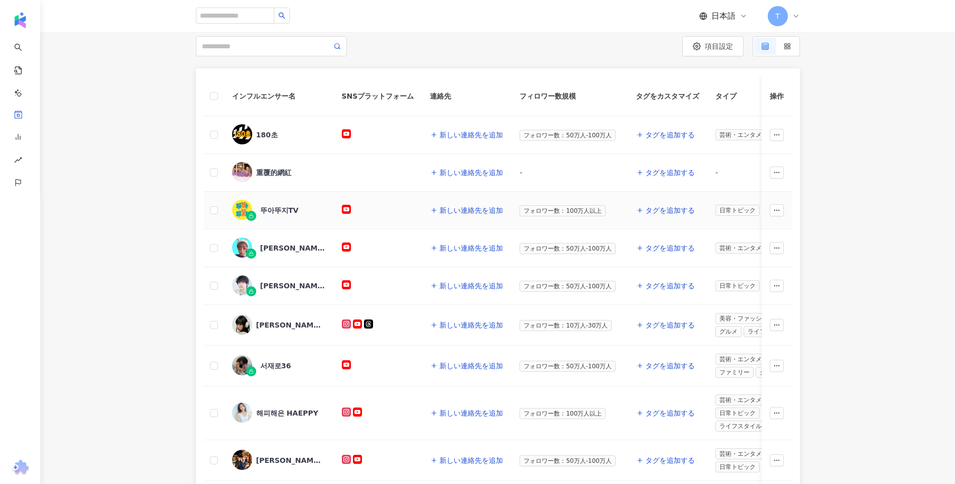
scroll to position [101, 0]
click at [161, 253] on div "インフルエンサー名 SNSプラットフォーム 連絡先 フィロワー数規模 タグをカスタマイズ タイプ フォロワー数 K-Score 過去 3 か月 オーディエンス…" at bounding box center [497, 360] width 915 height 586
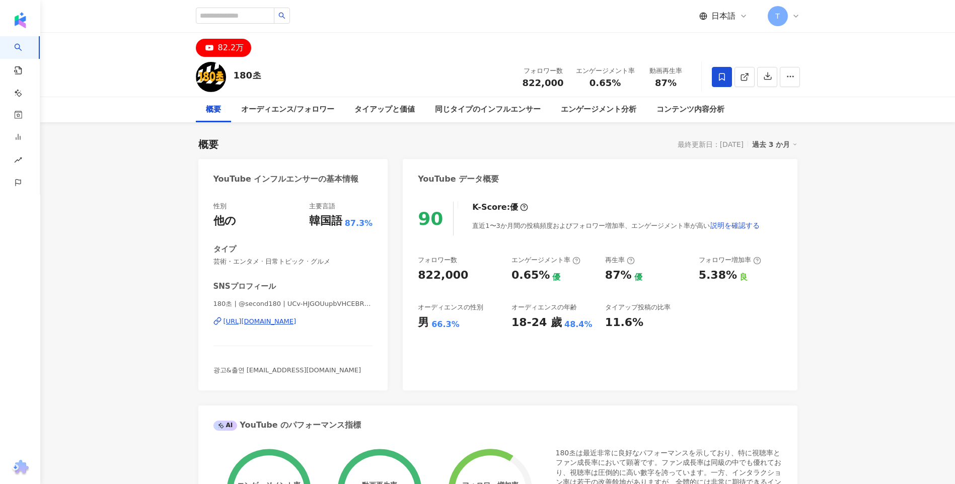
click at [297, 322] on div "[URL][DOMAIN_NAME]" at bounding box center [260, 321] width 73 height 9
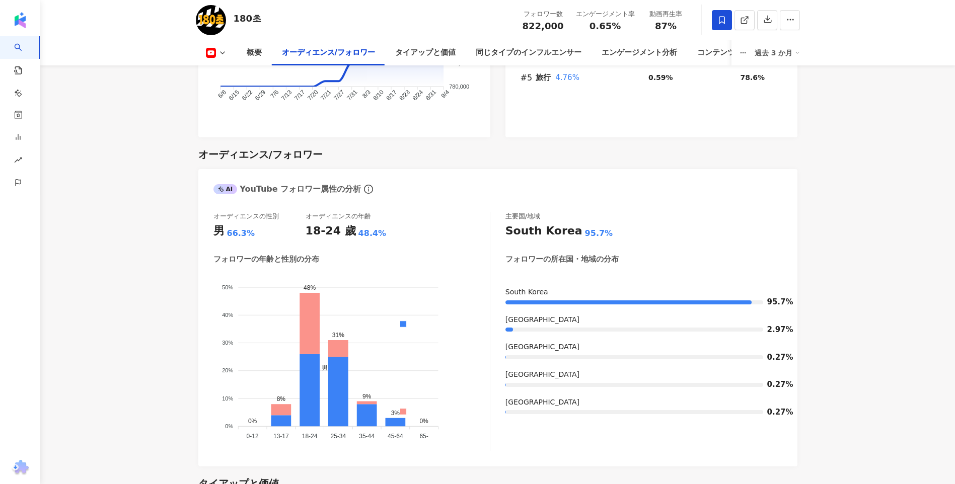
scroll to position [856, 0]
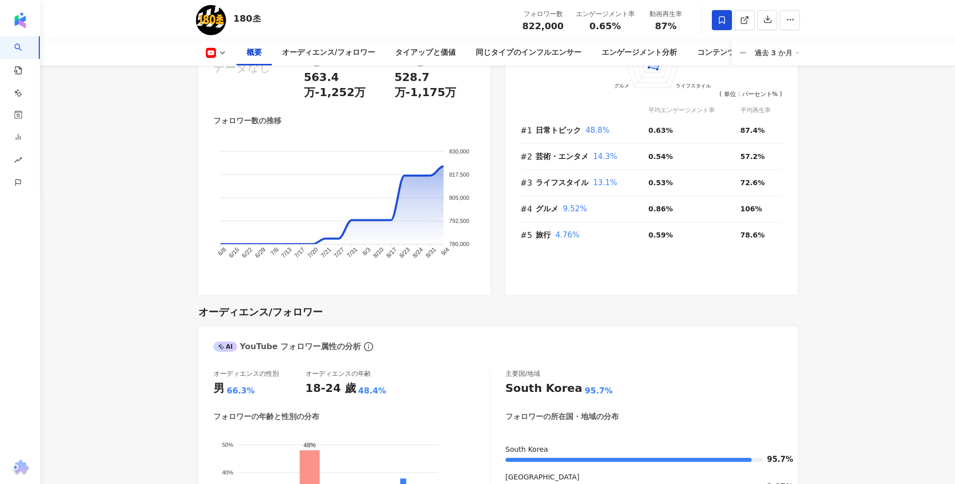
scroll to position [453, 0]
